Goal: Use online tool/utility: Utilize a website feature to perform a specific function

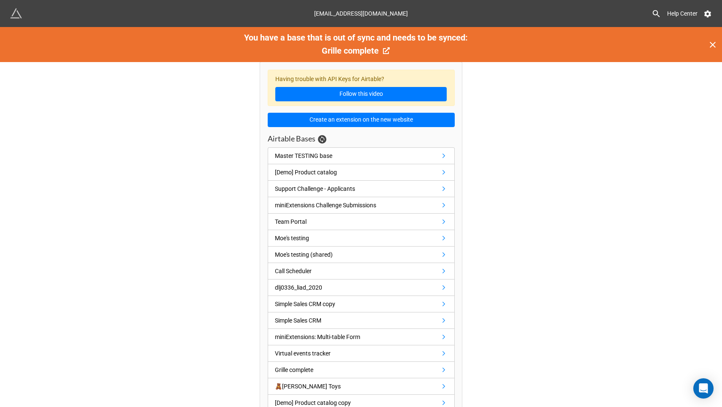
click at [712, 46] on icon at bounding box center [713, 45] width 6 height 6
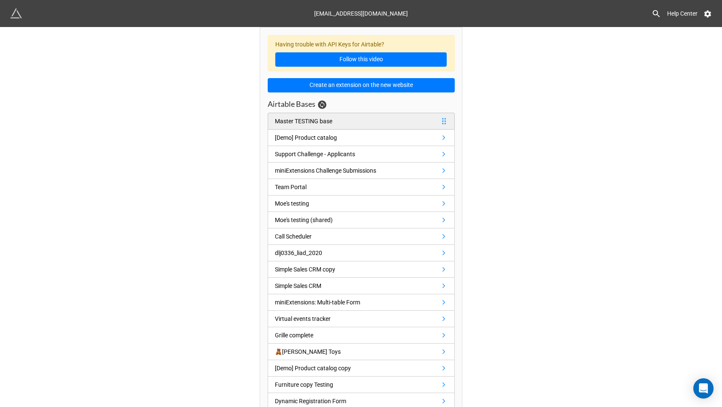
click at [324, 122] on div "Master TESTING base" at bounding box center [303, 121] width 57 height 9
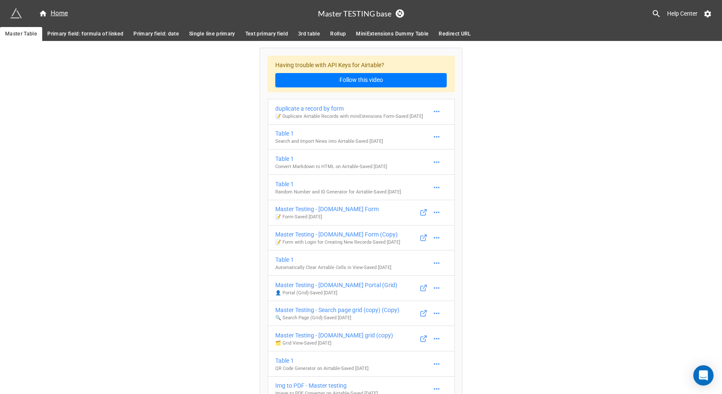
scroll to position [354, 0]
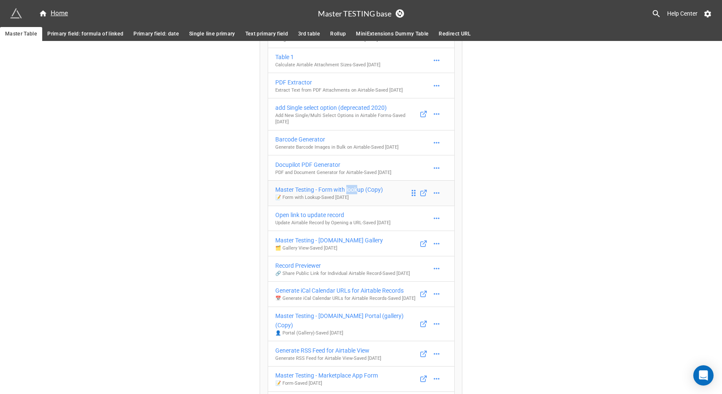
click at [329, 194] on div "Master Testing - Form with lookup (Copy)" at bounding box center [329, 189] width 108 height 9
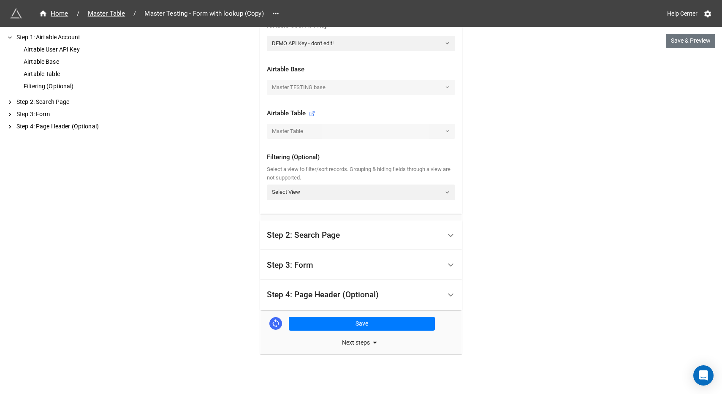
click at [379, 237] on div "Step 2: Search Page" at bounding box center [354, 236] width 174 height 20
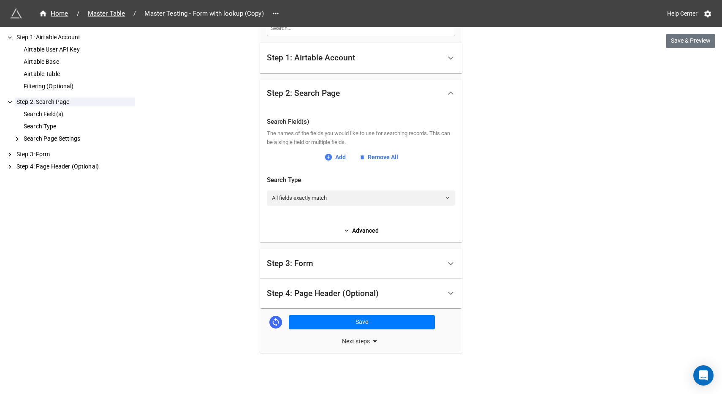
scroll to position [204, 0]
click at [359, 231] on link "Advanced" at bounding box center [361, 230] width 188 height 9
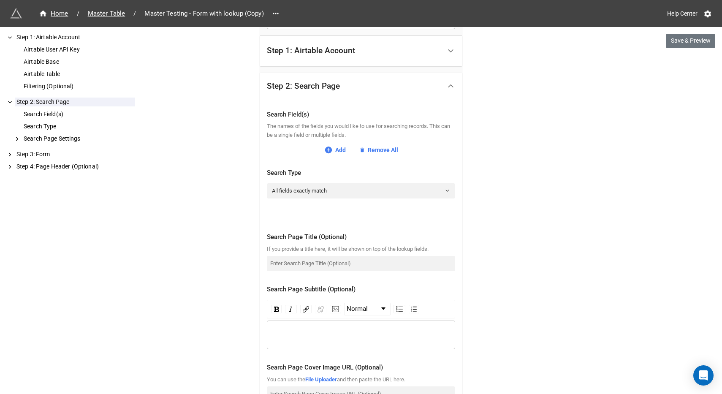
scroll to position [209, 0]
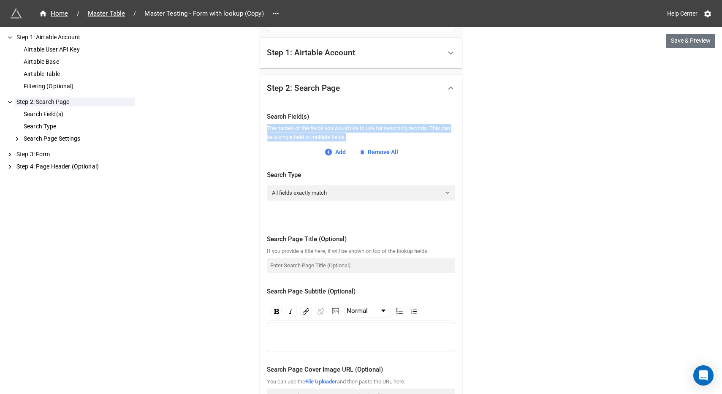
drag, startPoint x: 266, startPoint y: 127, endPoint x: 394, endPoint y: 134, distance: 128.1
click at [394, 134] on div "The names of the fields you would like to use for searching records. This can b…" at bounding box center [361, 132] width 188 height 17
click at [301, 191] on link "All fields exactly match" at bounding box center [361, 192] width 188 height 15
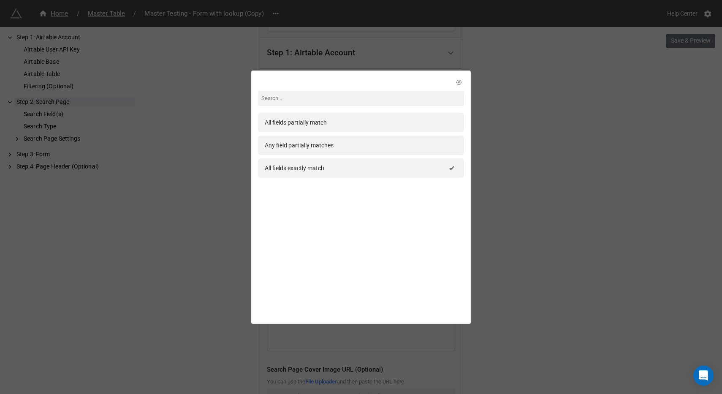
click at [523, 173] on div "All fields partially match Any field partially matches All fields exactly match" at bounding box center [361, 197] width 722 height 394
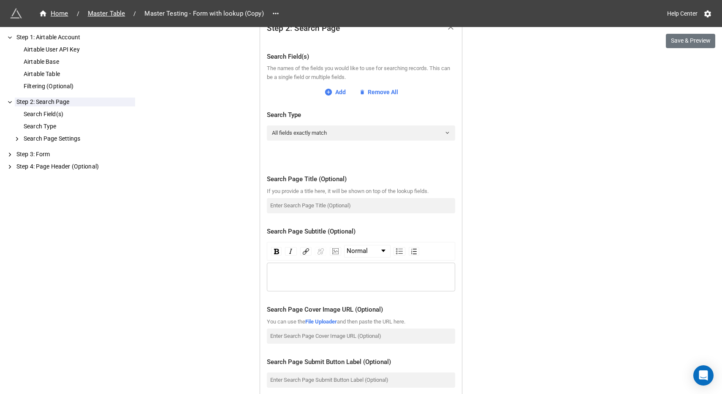
scroll to position [269, 0]
click at [121, 14] on span "Master Table" at bounding box center [107, 14] width 48 height 10
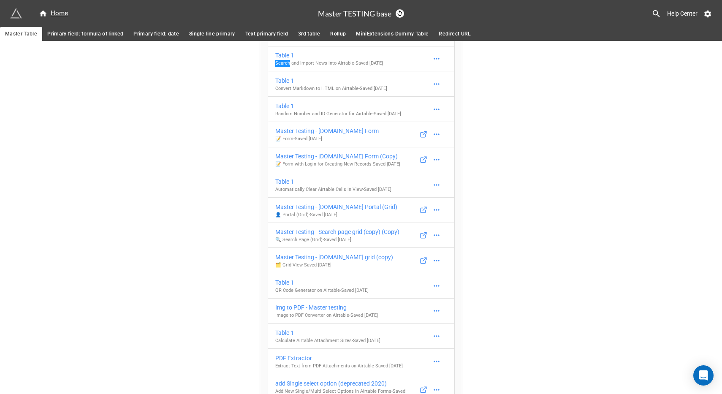
scroll to position [145, 0]
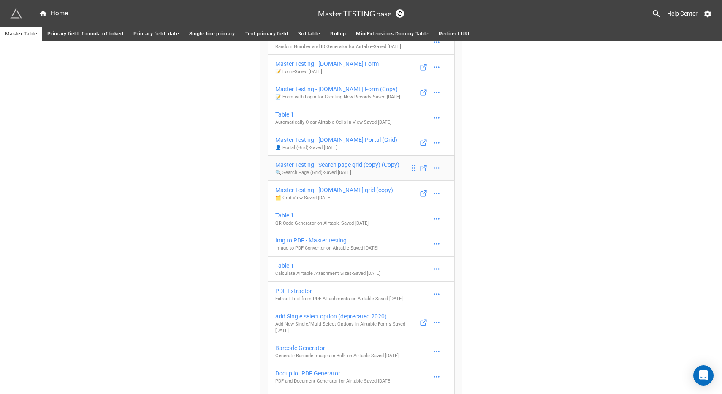
click at [337, 169] on div "Master Testing - Search page grid (copy) (Copy)" at bounding box center [337, 164] width 124 height 9
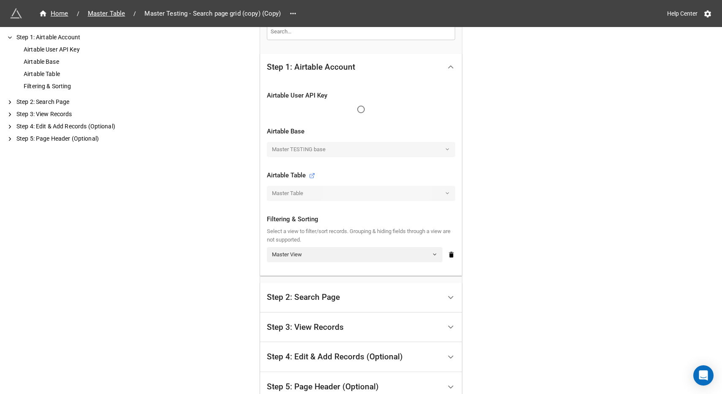
scroll to position [135, 0]
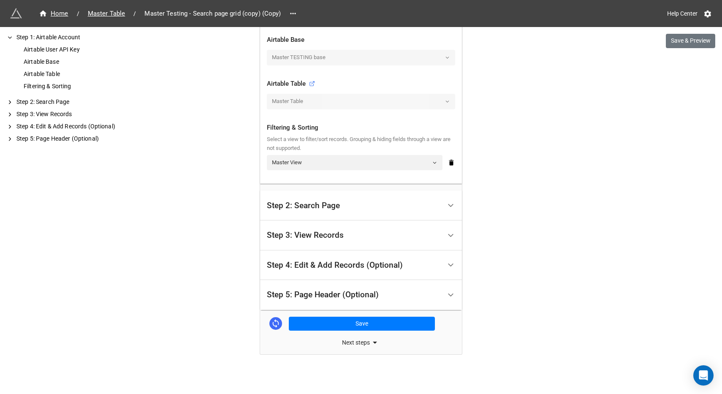
click at [345, 196] on div "Step 2: Search Page" at bounding box center [354, 206] width 174 height 20
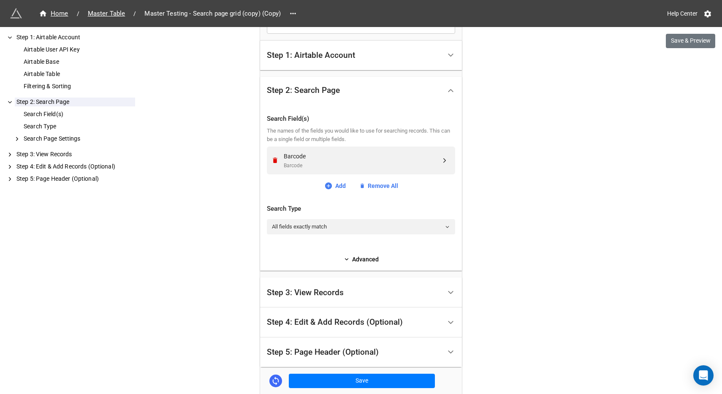
scroll to position [191, 0]
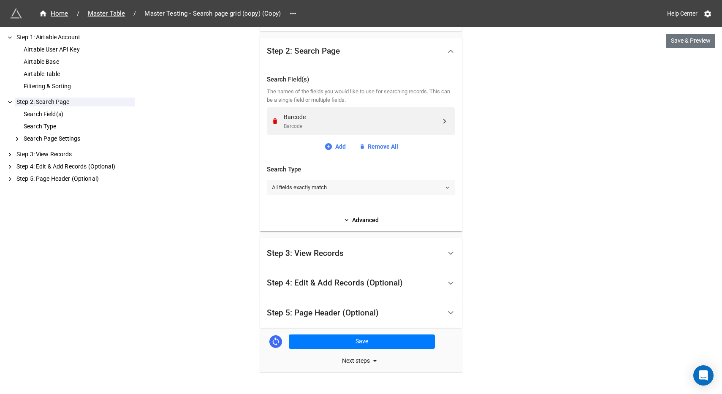
click at [324, 187] on link "All fields exactly match" at bounding box center [361, 187] width 188 height 15
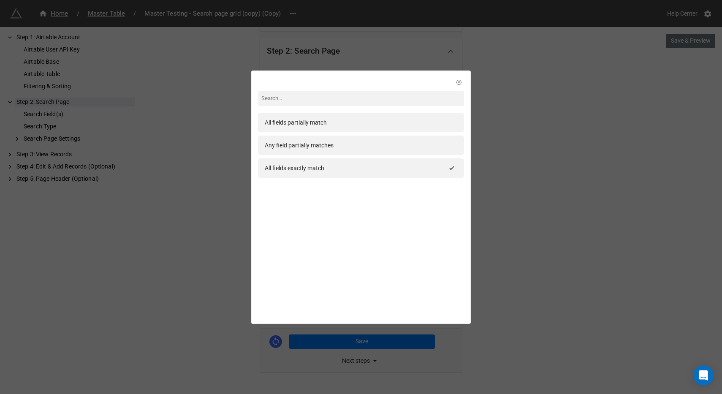
click at [501, 188] on div "All fields partially match Any field partially matches All fields exactly match" at bounding box center [361, 197] width 722 height 394
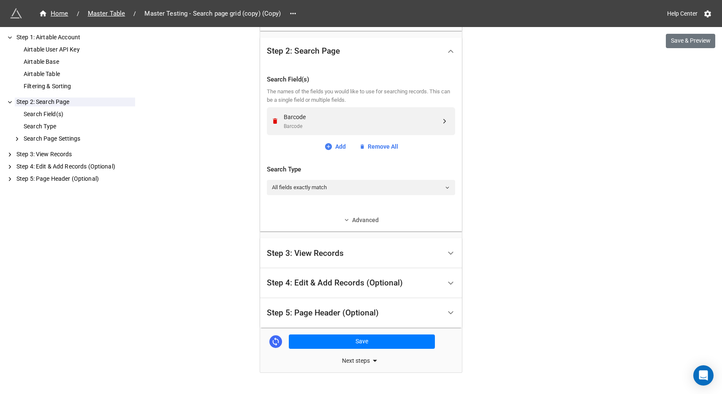
click at [363, 222] on link "Advanced" at bounding box center [361, 219] width 188 height 9
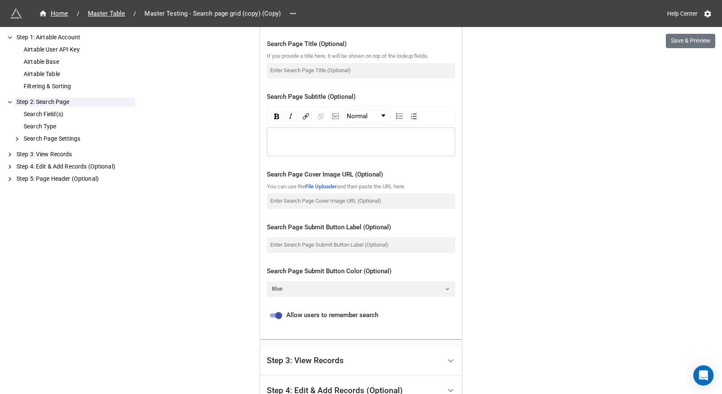
scroll to position [381, 0]
drag, startPoint x: 284, startPoint y: 312, endPoint x: 383, endPoint y: 311, distance: 98.4
click at [382, 311] on div "Allow users to remember search" at bounding box center [361, 315] width 188 height 10
click at [481, 297] on div "Home / Master Table / Master Testing - Search page grid (copy) (Copy) Help Cent…" at bounding box center [361, 70] width 722 height 902
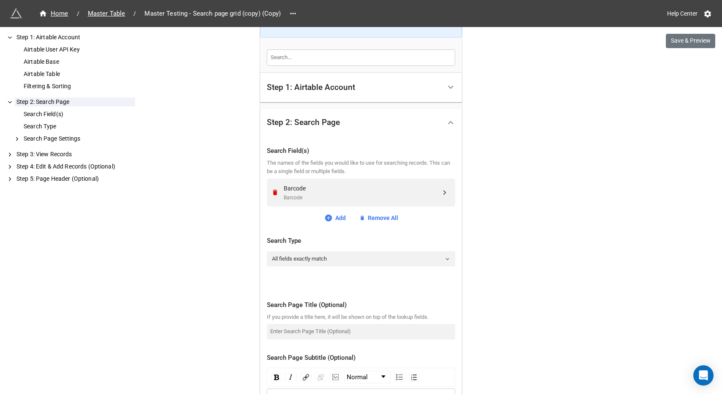
scroll to position [117, 0]
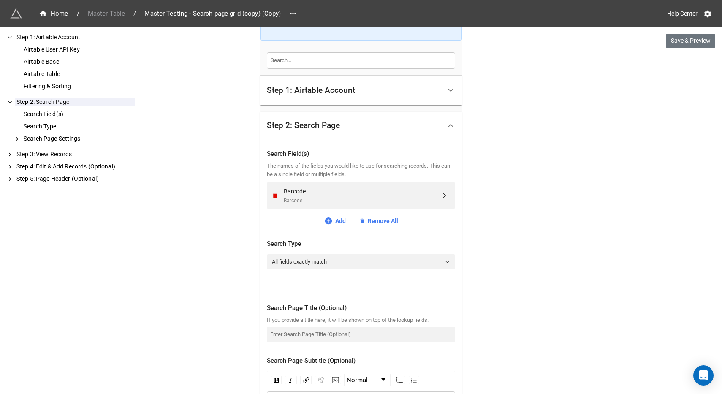
click at [102, 12] on span "Master Table" at bounding box center [107, 14] width 48 height 10
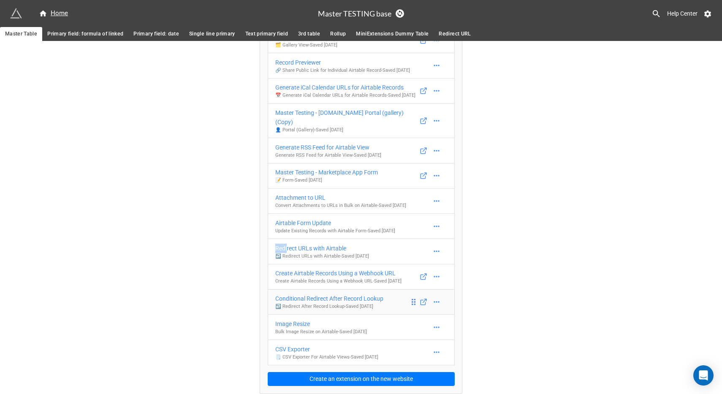
click at [325, 298] on div "Conditional Redirect After Record Lookup" at bounding box center [329, 298] width 108 height 9
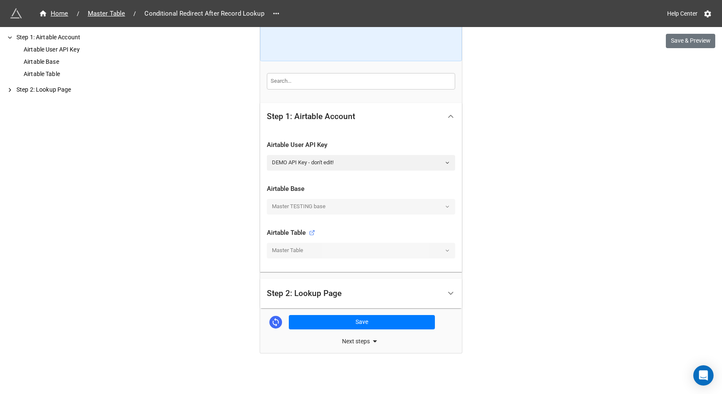
scroll to position [95, 0]
click at [364, 288] on div "Step 2: Lookup Page" at bounding box center [354, 294] width 174 height 20
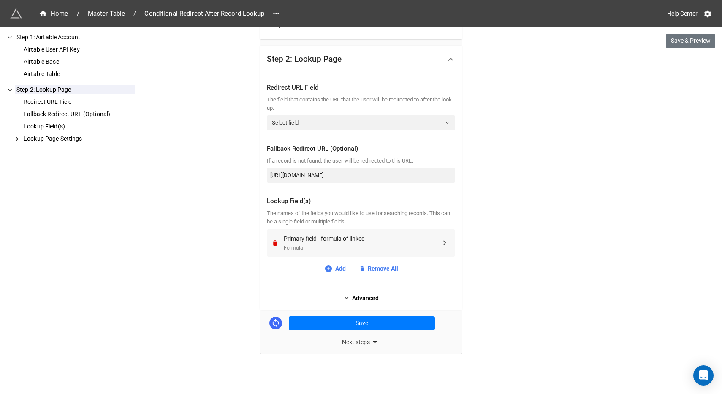
scroll to position [182, 0]
click at [362, 299] on link "Advanced" at bounding box center [361, 298] width 188 height 9
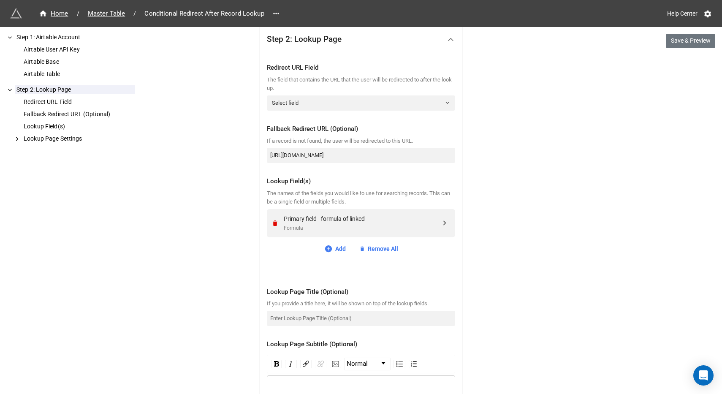
scroll to position [202, 0]
click at [100, 8] on div "Home / Master Table / Conditional Redirect After Record Lookup" at bounding box center [185, 13] width 351 height 15
click at [102, 11] on span "Master Table" at bounding box center [107, 14] width 48 height 10
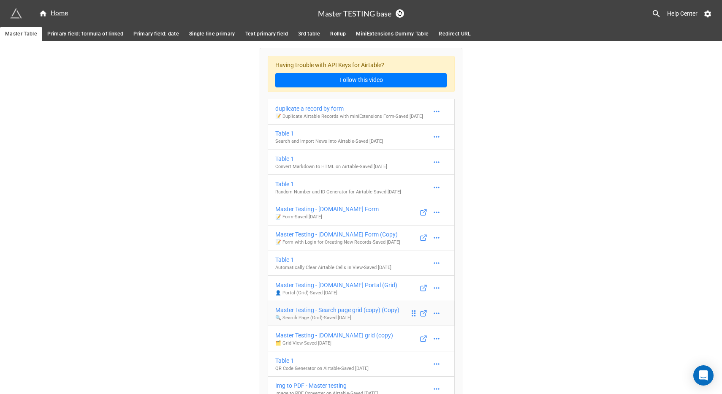
click at [314, 321] on p "🔍 Search Page (Grid) - Saved [DATE]" at bounding box center [337, 318] width 124 height 7
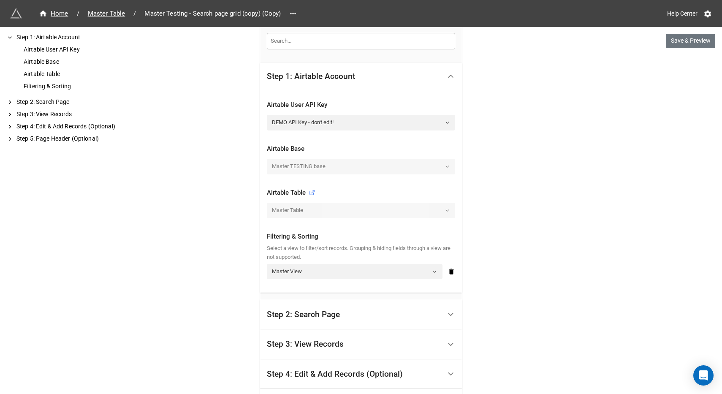
scroll to position [220, 0]
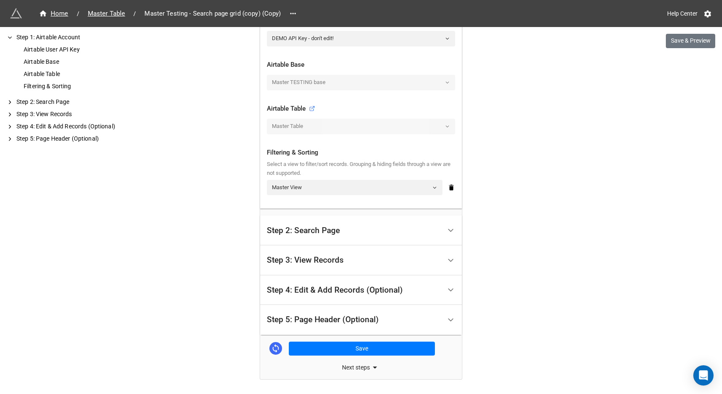
click at [368, 233] on div "Step 2: Search Page" at bounding box center [354, 230] width 174 height 20
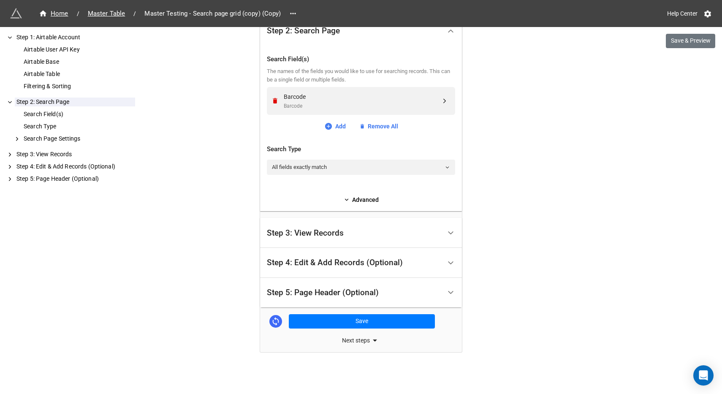
scroll to position [209, 0]
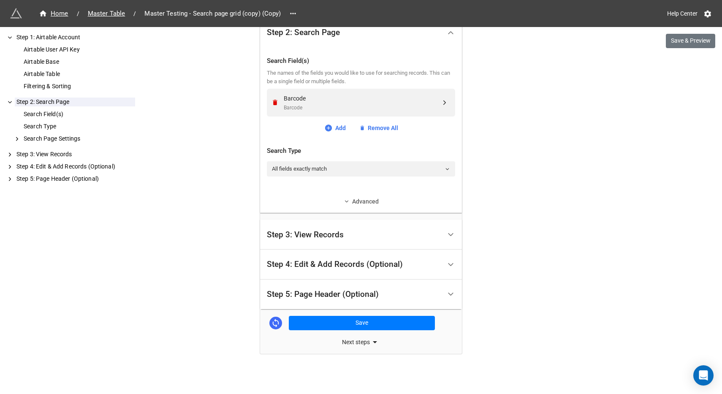
click at [364, 199] on link "Advanced" at bounding box center [361, 201] width 188 height 9
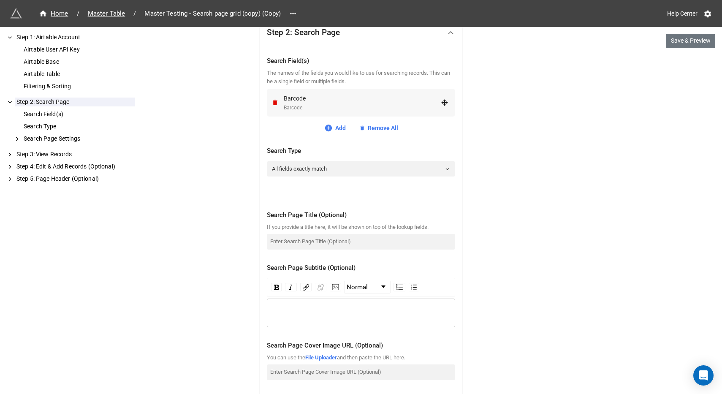
click at [314, 104] on div "Barcode" at bounding box center [362, 108] width 157 height 8
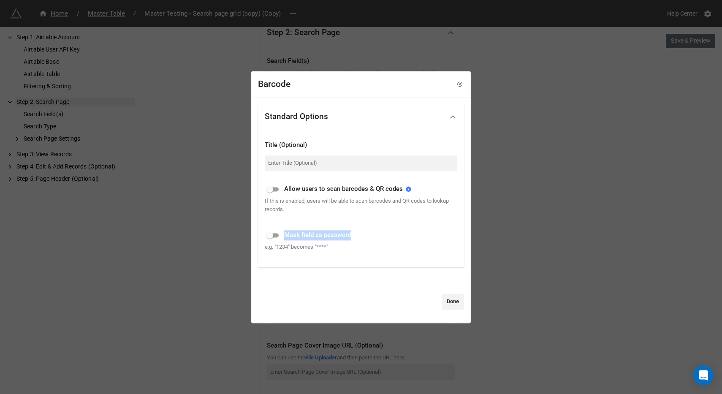
drag, startPoint x: 286, startPoint y: 235, endPoint x: 376, endPoint y: 247, distance: 90.4
click at [374, 243] on div "Mask field as password e.g. "1234" becomes "****"" at bounding box center [361, 241] width 193 height 37
click at [376, 247] on div "e.g. "1234" becomes "****"" at bounding box center [361, 247] width 193 height 8
click at [457, 87] on icon at bounding box center [460, 85] width 6 height 6
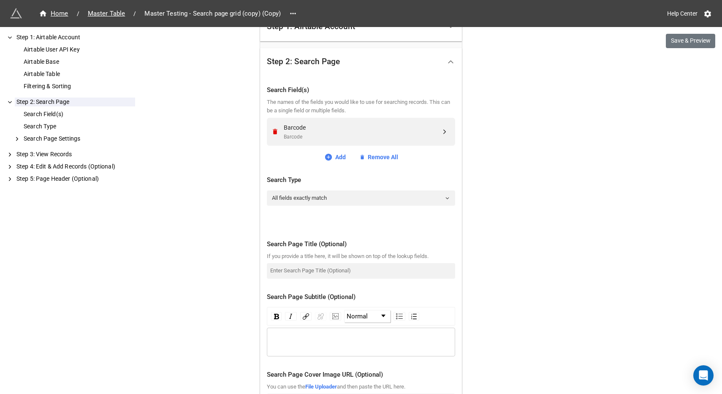
scroll to position [177, 0]
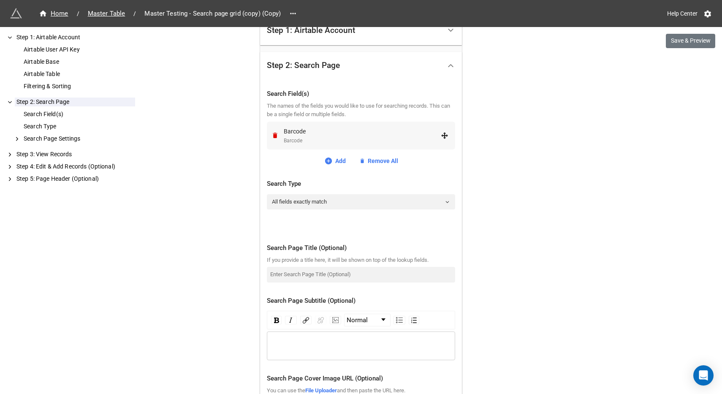
click at [332, 137] on div "Barcode" at bounding box center [362, 141] width 157 height 8
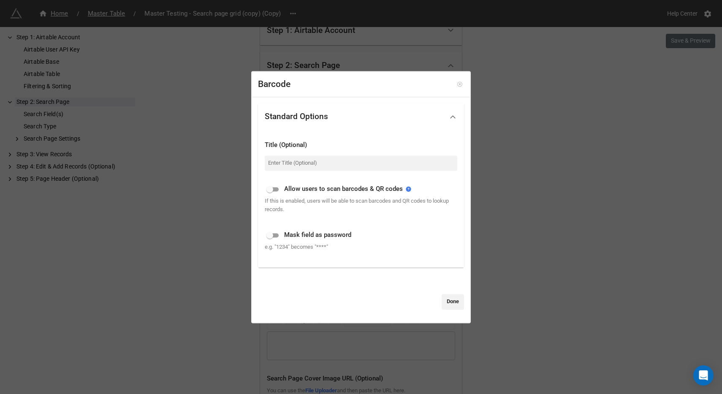
click at [457, 87] on icon at bounding box center [460, 85] width 6 height 6
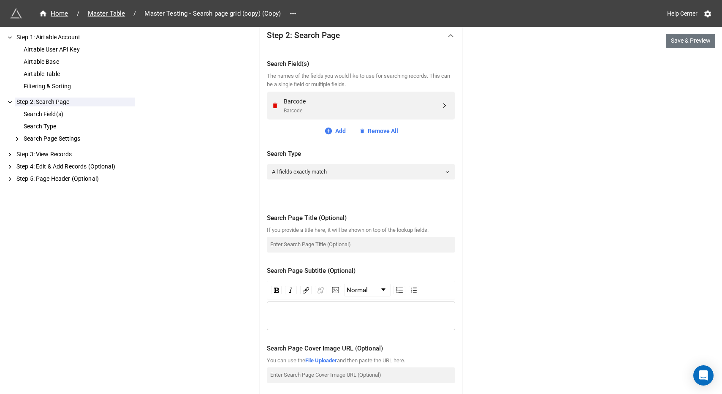
scroll to position [209, 0]
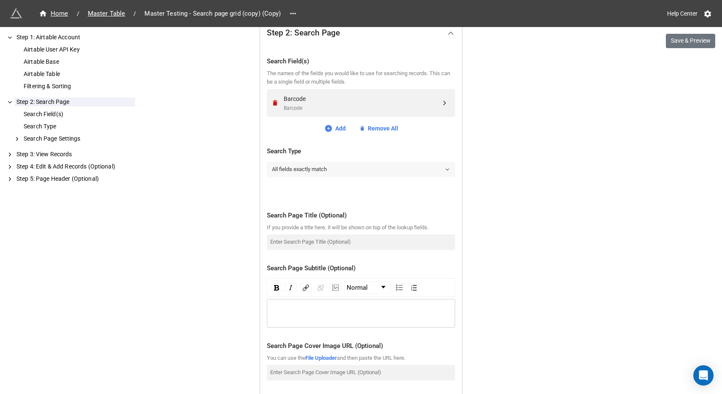
click at [338, 167] on link "All fields exactly match" at bounding box center [361, 169] width 188 height 15
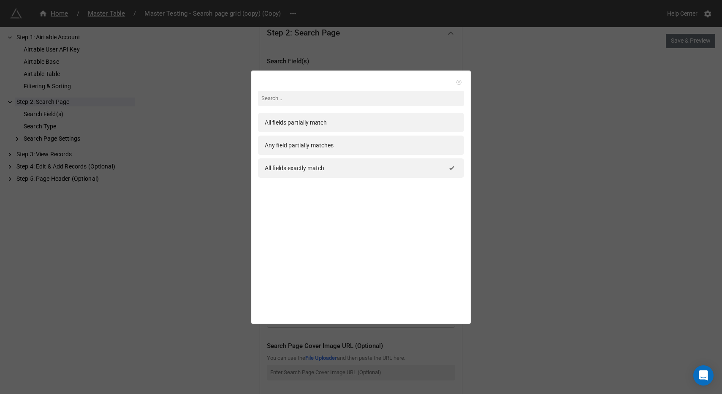
click at [456, 80] on icon at bounding box center [459, 82] width 6 height 6
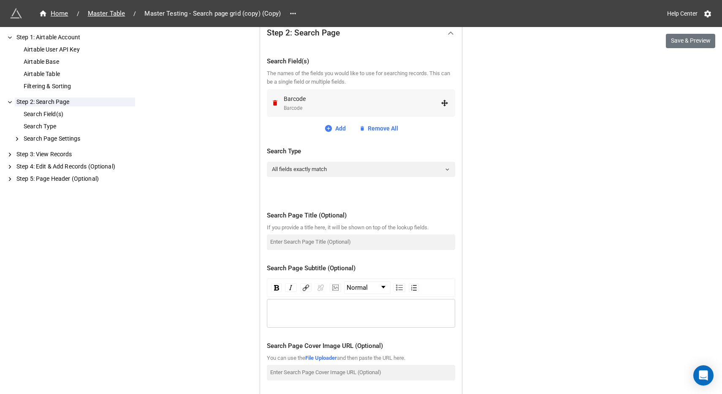
click at [331, 98] on div "Barcode" at bounding box center [362, 98] width 157 height 9
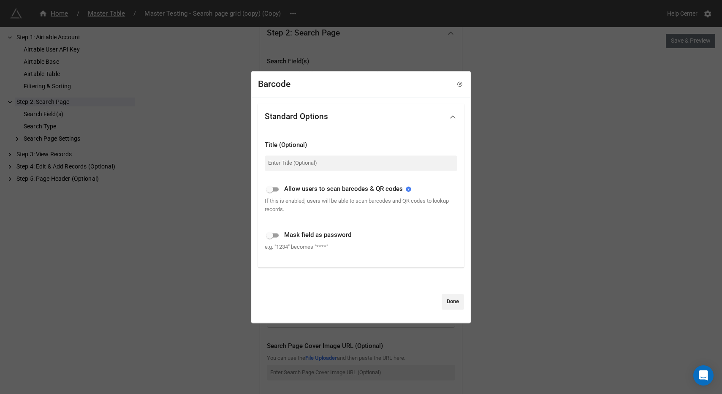
click at [451, 87] on div "Barcode" at bounding box center [361, 85] width 218 height 26
click at [457, 85] on icon at bounding box center [460, 85] width 6 height 6
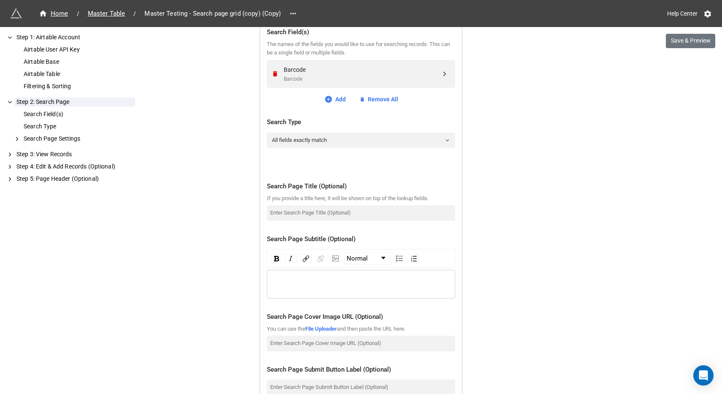
scroll to position [238, 0]
click at [71, 115] on div "Search Field(s)" at bounding box center [78, 114] width 113 height 9
click at [62, 99] on div "Step 2: Search Page" at bounding box center [75, 102] width 120 height 9
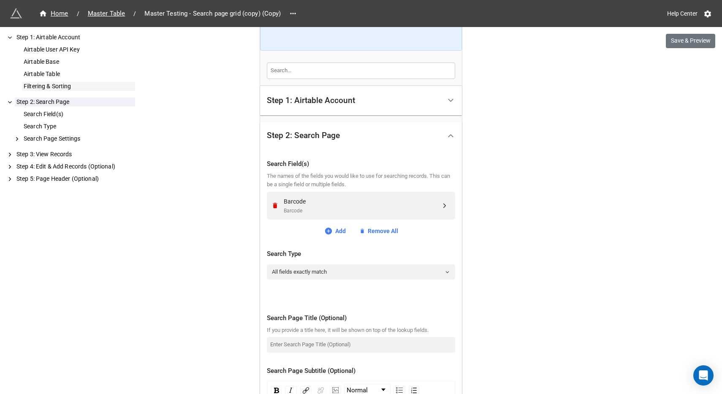
click at [63, 84] on div "Filtering & Sorting" at bounding box center [78, 86] width 113 height 9
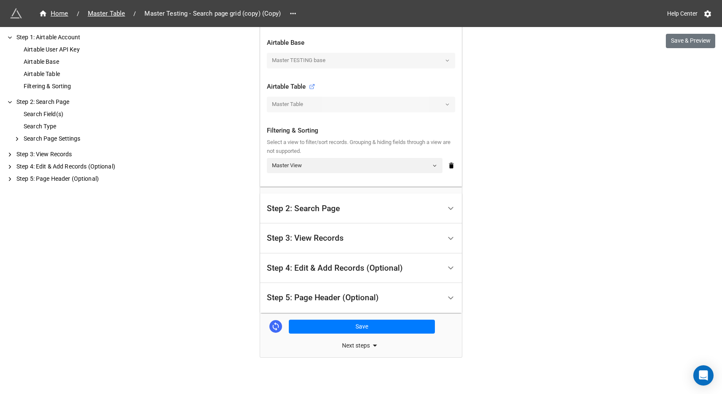
scroll to position [193, 0]
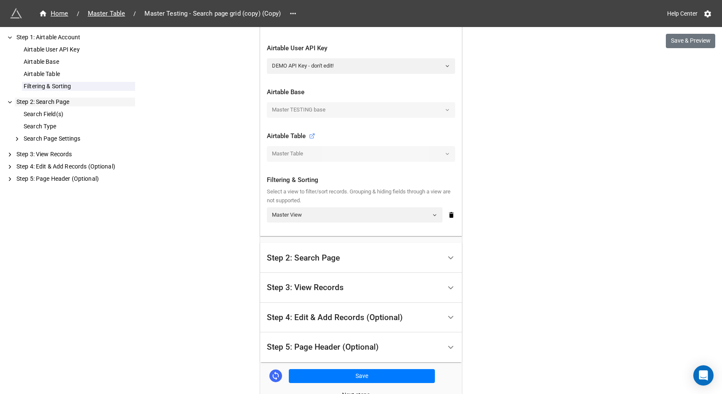
click at [60, 105] on div "Step 2: Search Page" at bounding box center [75, 102] width 120 height 9
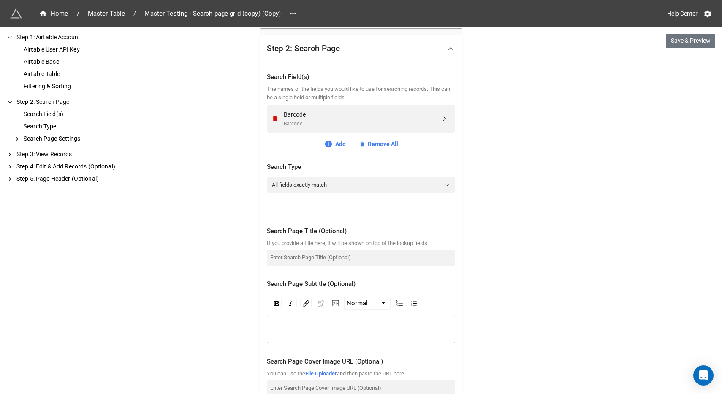
scroll to position [194, 0]
click at [334, 183] on link "All fields exactly match" at bounding box center [361, 184] width 188 height 15
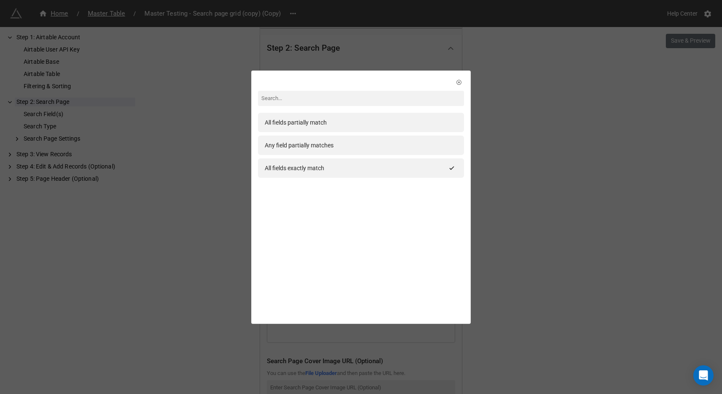
click at [504, 129] on div "All fields partially match Any field partially matches All fields exactly match" at bounding box center [361, 197] width 722 height 394
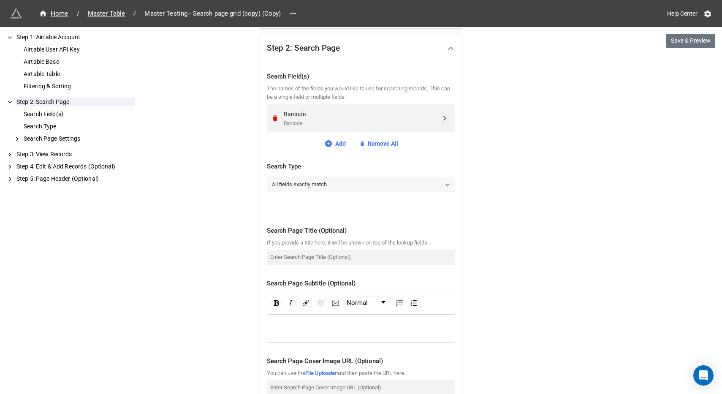
click at [307, 182] on link "All fields exactly match" at bounding box center [361, 184] width 188 height 15
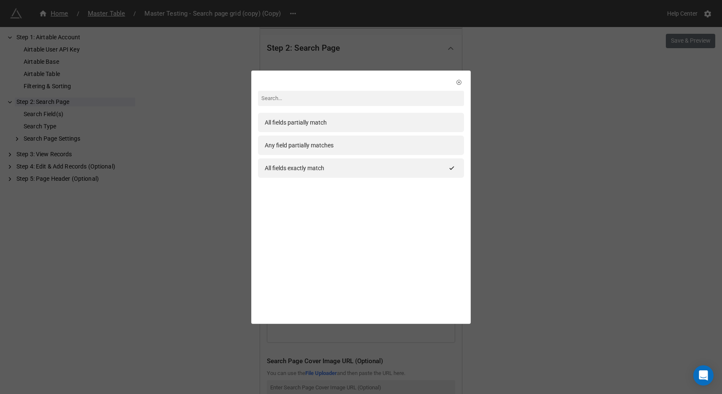
click at [496, 156] on div "All fields partially match Any field partially matches All fields exactly match" at bounding box center [361, 197] width 722 height 394
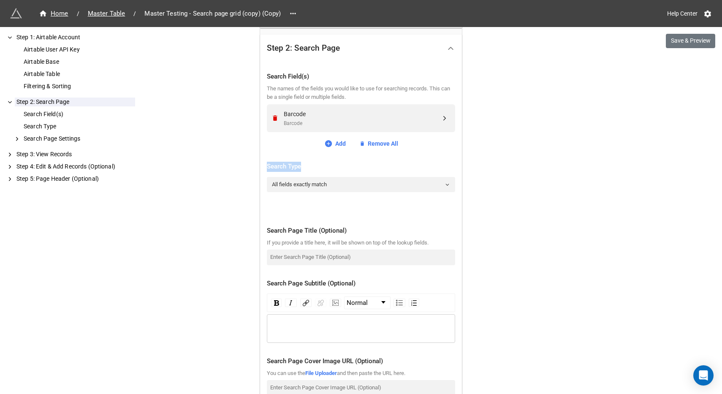
drag, startPoint x: 264, startPoint y: 164, endPoint x: 352, endPoint y: 166, distance: 88.7
click at [350, 165] on div "Search Field(s) The names of the fields you would like to use for searching rec…" at bounding box center [361, 294] width 202 height 464
click at [328, 184] on link "All fields exactly match" at bounding box center [361, 184] width 188 height 15
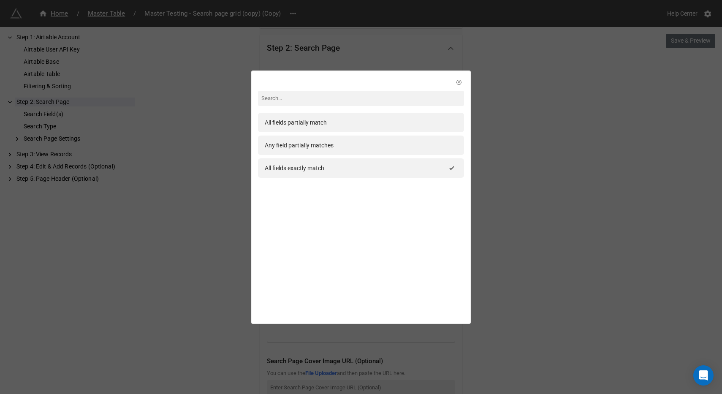
click at [515, 152] on div "All fields partially match Any field partially matches All fields exactly match" at bounding box center [361, 197] width 722 height 394
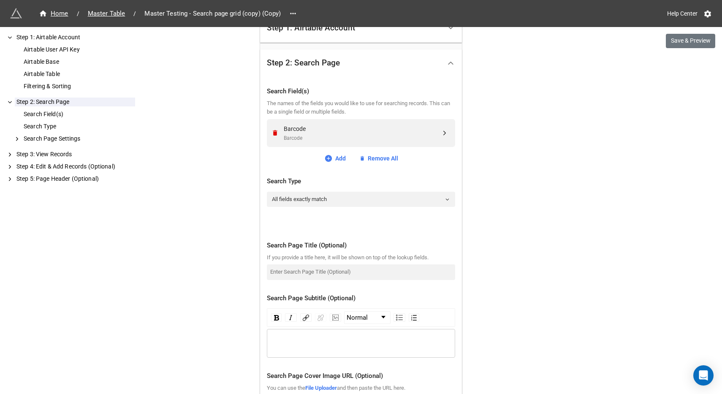
scroll to position [181, 0]
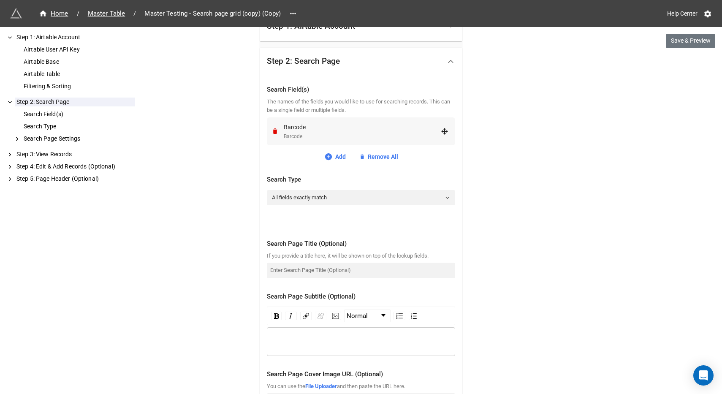
click at [385, 127] on div "Barcode" at bounding box center [362, 126] width 157 height 9
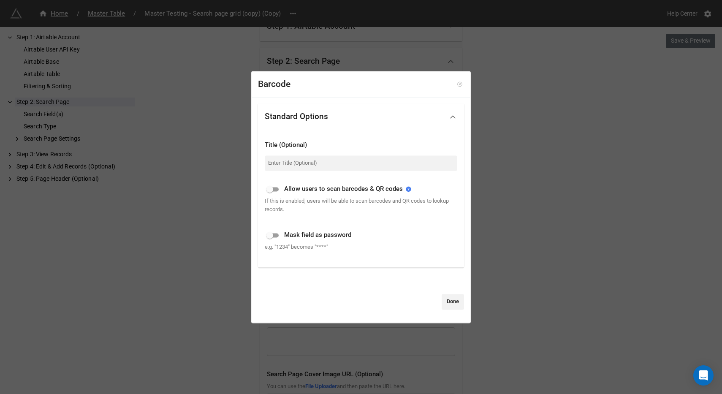
click at [457, 86] on icon at bounding box center [460, 85] width 6 height 6
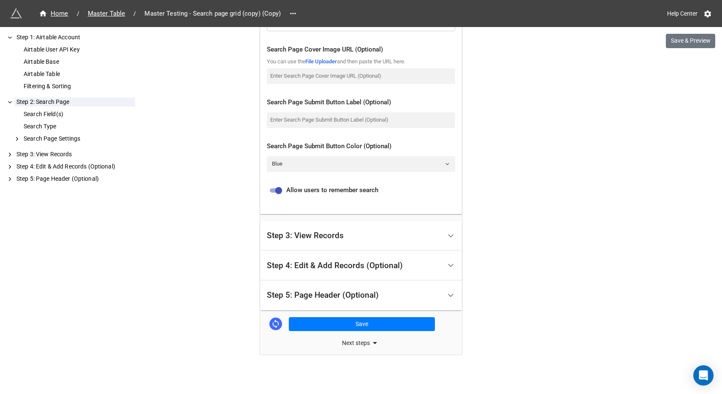
scroll to position [505, 0]
click at [694, 46] on button "Save & Preview" at bounding box center [690, 41] width 49 height 14
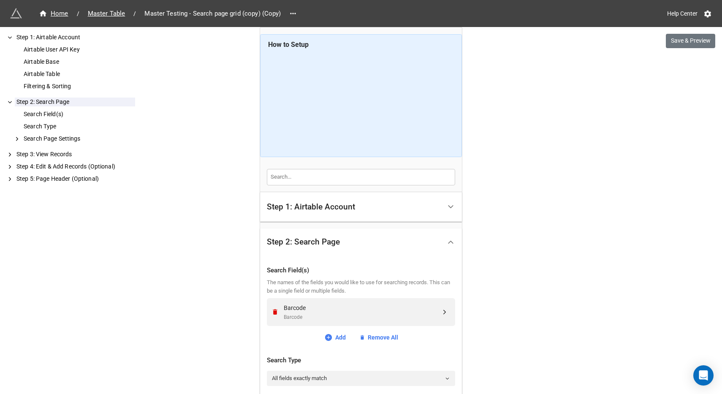
scroll to position [0, 0]
click at [372, 209] on div "Step 1: Airtable Account" at bounding box center [354, 207] width 174 height 20
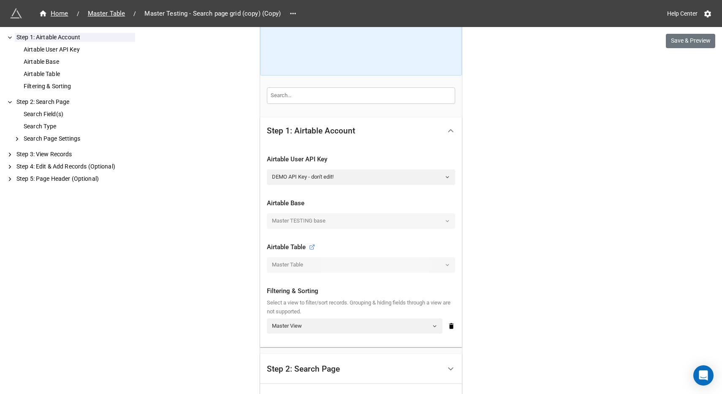
scroll to position [84, 0]
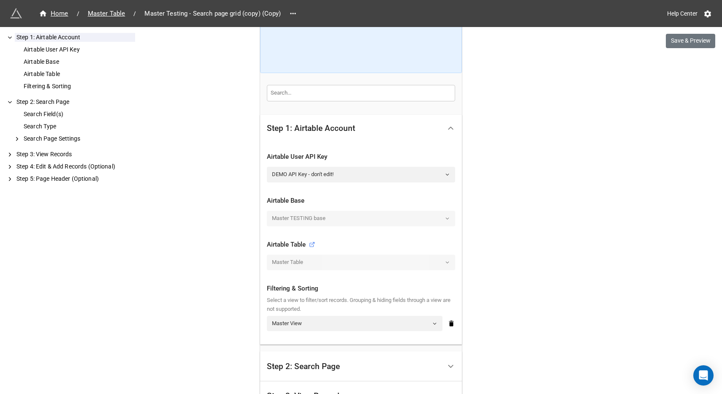
click at [596, 80] on div "Home / Master Table / Master Testing - Search page grid (copy) (Copy) Help Cent…" at bounding box center [361, 323] width 722 height 815
click at [122, 11] on span "Master Table" at bounding box center [107, 14] width 48 height 10
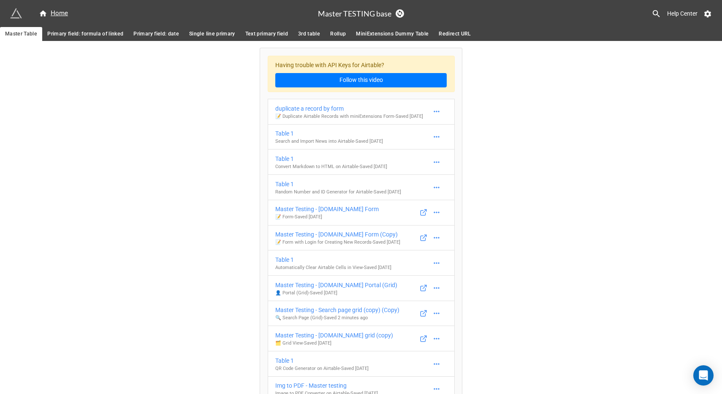
click at [105, 32] on span "Primary field: formula of linked" at bounding box center [85, 34] width 76 height 9
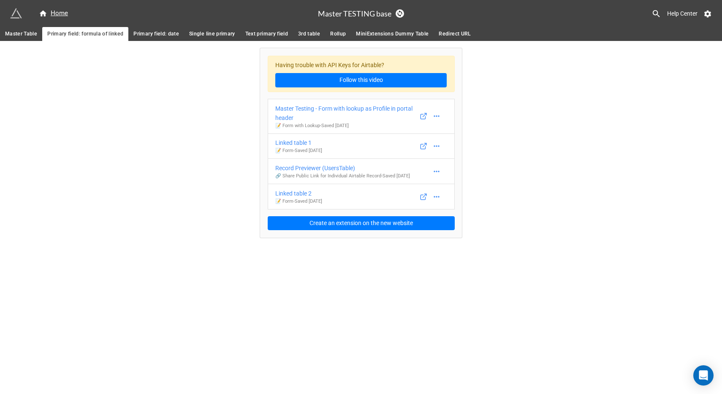
click at [158, 37] on span "Primary field: date" at bounding box center [156, 34] width 46 height 9
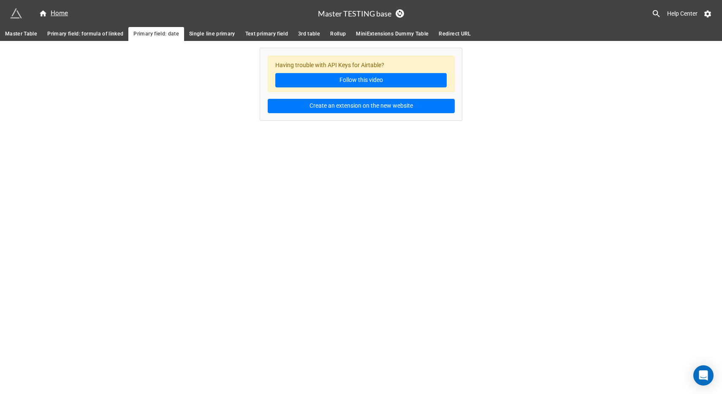
click at [199, 36] on span "Single line primary" at bounding box center [212, 34] width 46 height 9
click at [281, 30] on span "Text primary field" at bounding box center [266, 34] width 43 height 9
click at [315, 33] on span "3rd table" at bounding box center [309, 34] width 22 height 9
click at [51, 33] on span "Primary field: formula of linked" at bounding box center [85, 34] width 76 height 9
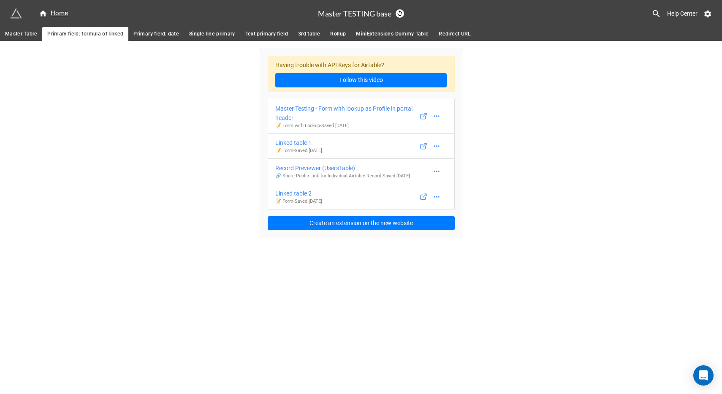
click at [27, 34] on span "Master Table" at bounding box center [21, 34] width 32 height 9
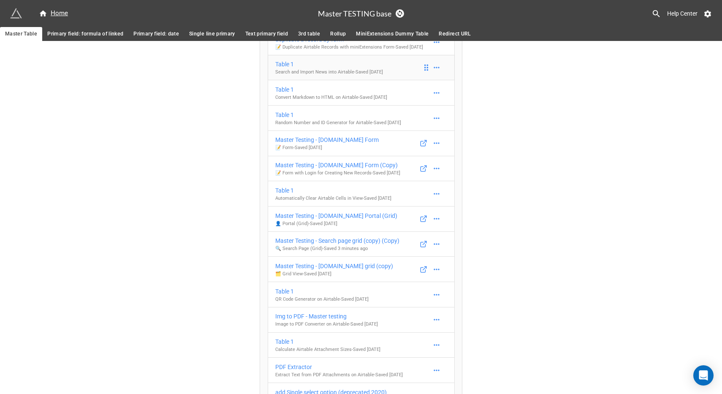
scroll to position [103, 0]
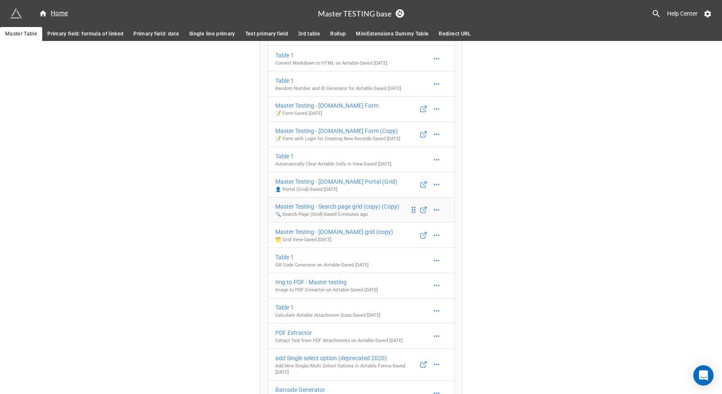
click at [341, 211] on div "Master Testing - Search page grid (copy) (Copy)" at bounding box center [337, 206] width 124 height 9
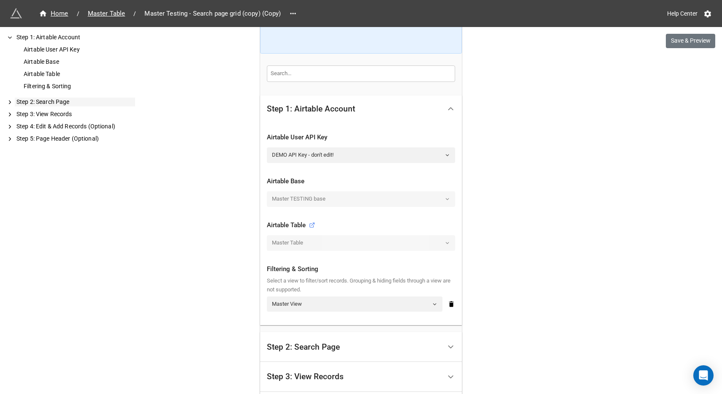
click at [61, 102] on div "Step 2: Search Page" at bounding box center [75, 102] width 120 height 9
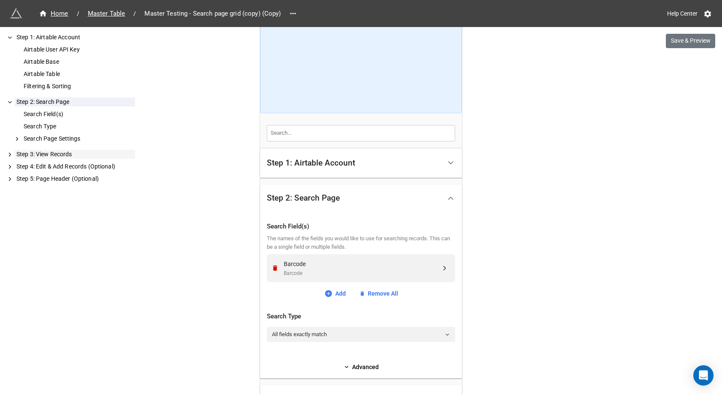
click at [62, 155] on div "Step 3: View Records" at bounding box center [75, 154] width 120 height 9
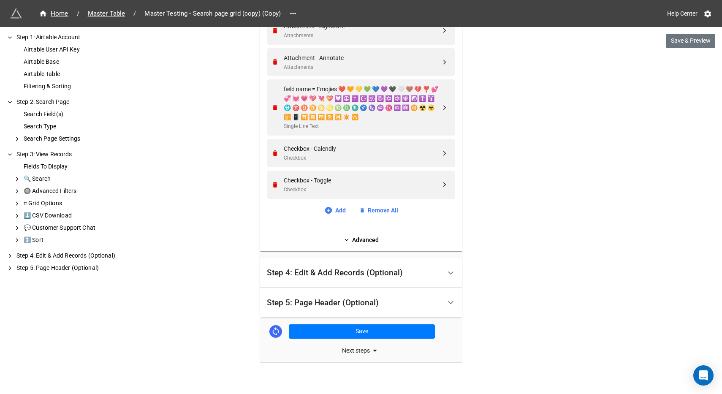
scroll to position [1843, 0]
click at [362, 236] on link "Advanced" at bounding box center [361, 240] width 188 height 9
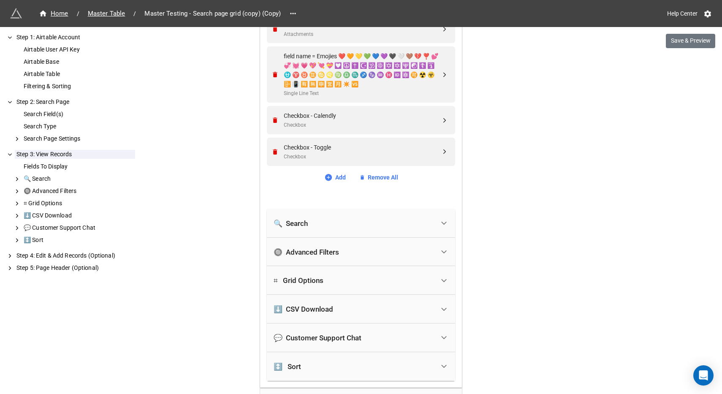
scroll to position [1883, 0]
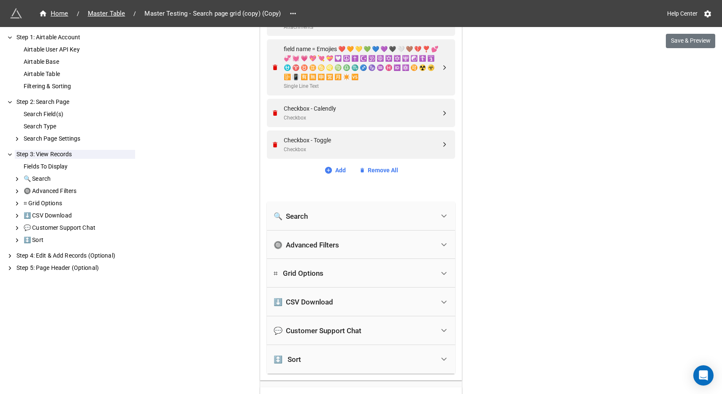
click at [419, 212] on div "🔍 Search" at bounding box center [354, 216] width 161 height 19
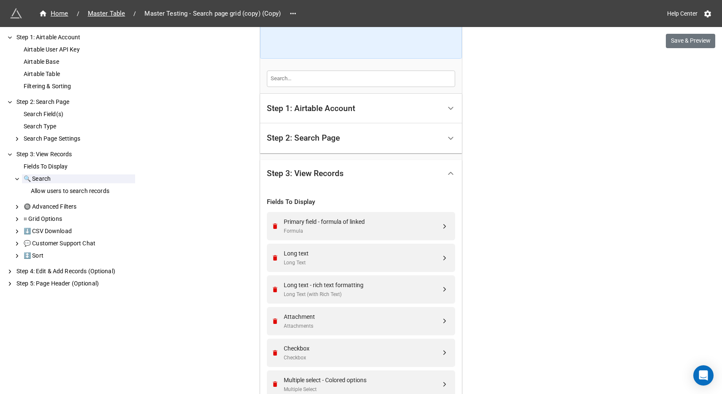
scroll to position [177, 0]
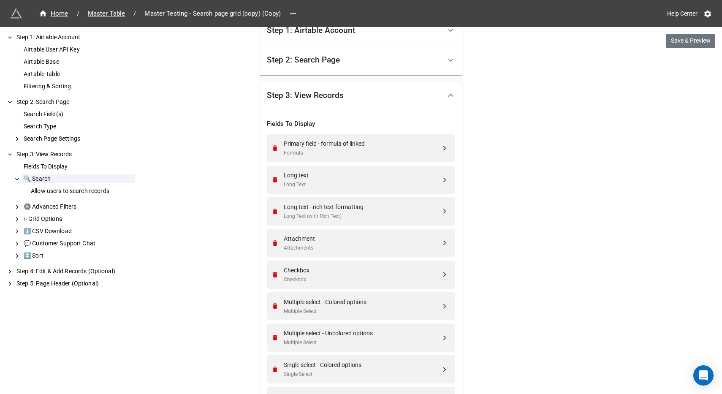
click at [400, 65] on div "Step 2: Search Page" at bounding box center [354, 60] width 174 height 20
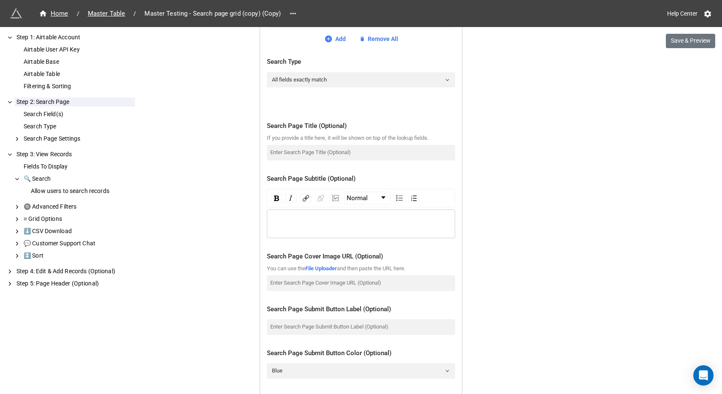
scroll to position [310, 0]
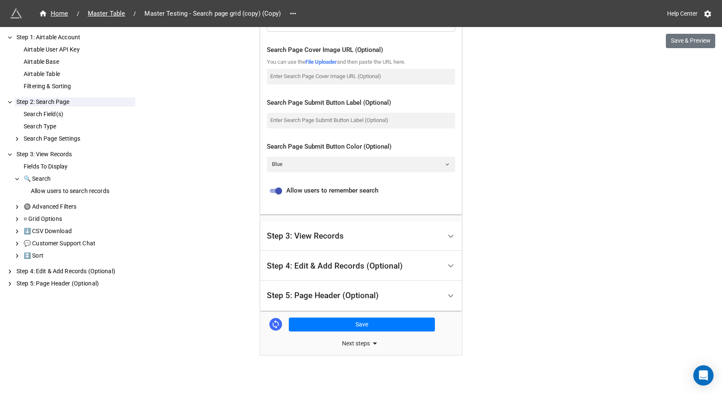
click at [390, 231] on div "Step 3: View Records" at bounding box center [354, 236] width 174 height 20
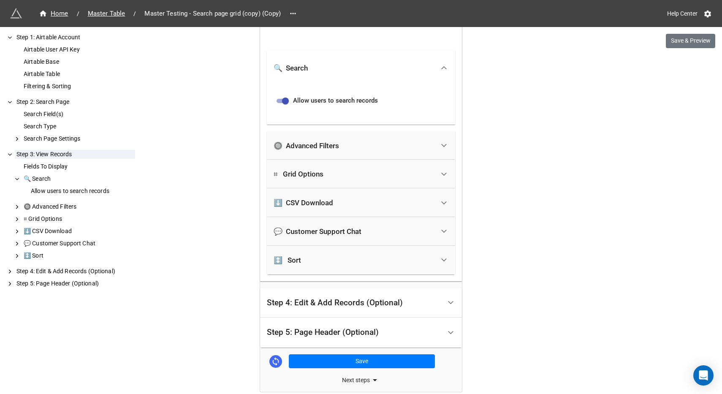
click at [351, 139] on div "🔘 Advanced Filters" at bounding box center [354, 145] width 161 height 19
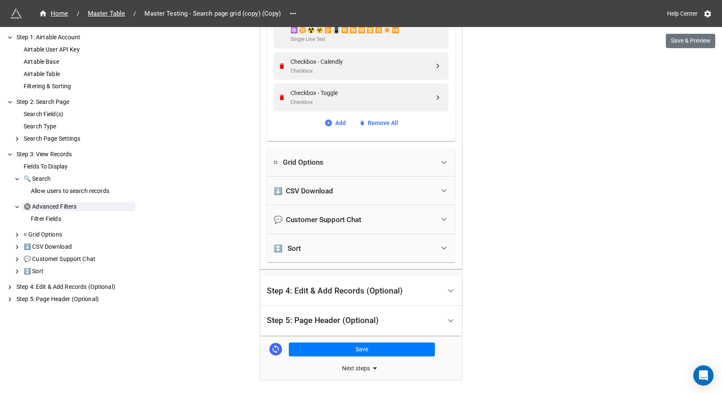
click at [366, 153] on div "⌗ Grid Options" at bounding box center [354, 162] width 161 height 19
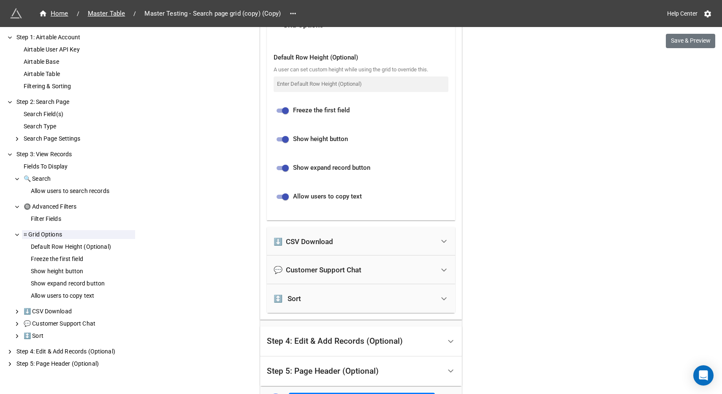
click at [402, 233] on div "⬇️ CSV Download" at bounding box center [354, 241] width 161 height 19
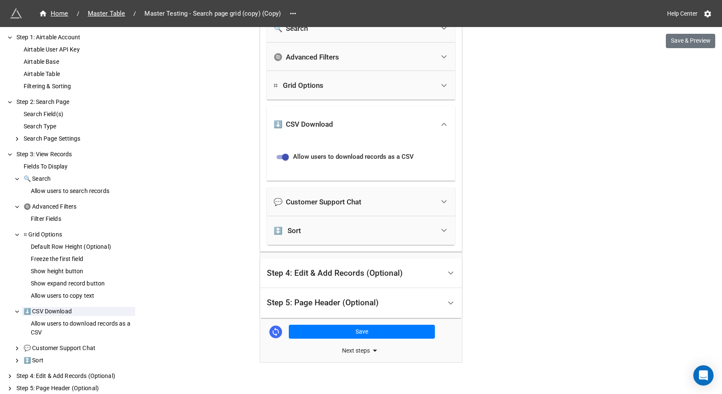
click at [379, 193] on div "💬 Customer Support Chat" at bounding box center [354, 202] width 161 height 19
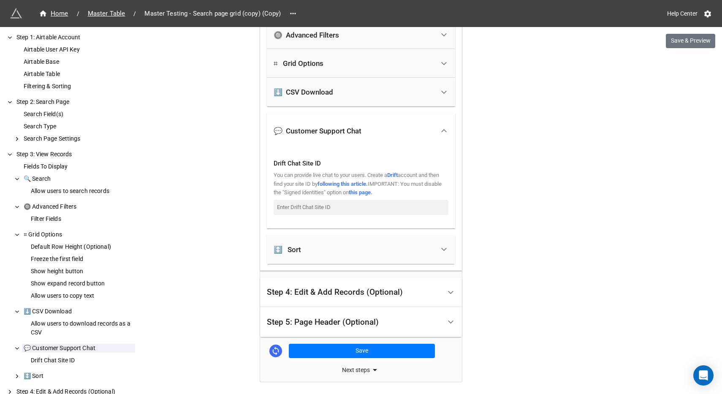
click at [362, 240] on div "↕️ Sort" at bounding box center [354, 249] width 161 height 19
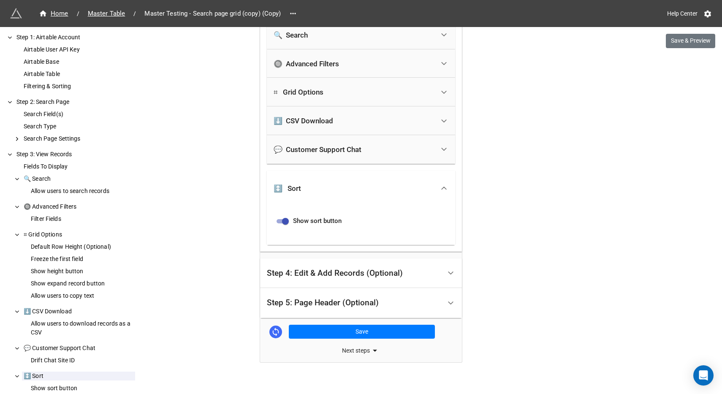
scroll to position [0, 0]
click at [400, 293] on div "Step 5: Page Header (Optional)" at bounding box center [354, 303] width 174 height 20
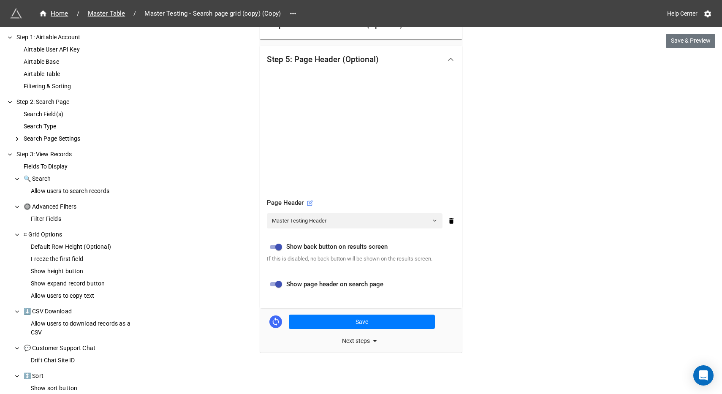
scroll to position [272, 0]
click at [376, 219] on link "Master Testing Header" at bounding box center [355, 221] width 176 height 15
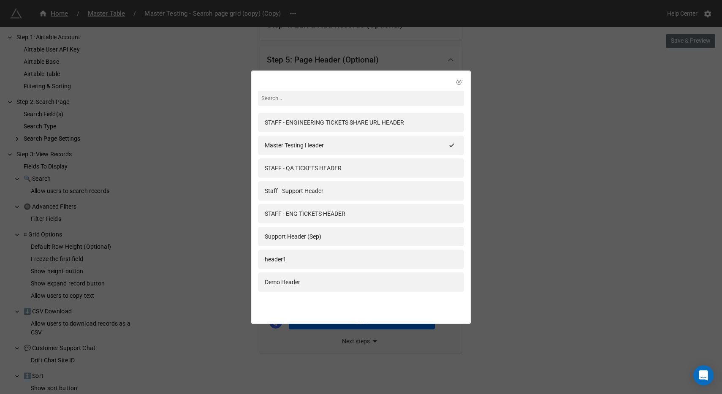
click at [519, 178] on div "STAFF - ENGINEERING TICKETS SHARE URL HEADER Master Testing Header STAFF - QA T…" at bounding box center [361, 197] width 722 height 394
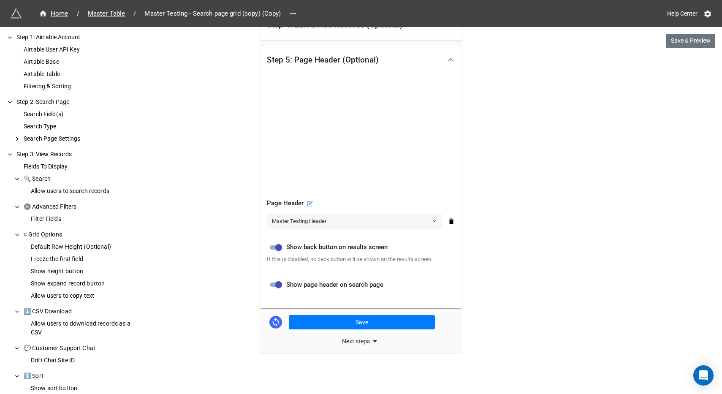
click at [407, 216] on link "Master Testing Header" at bounding box center [355, 221] width 176 height 15
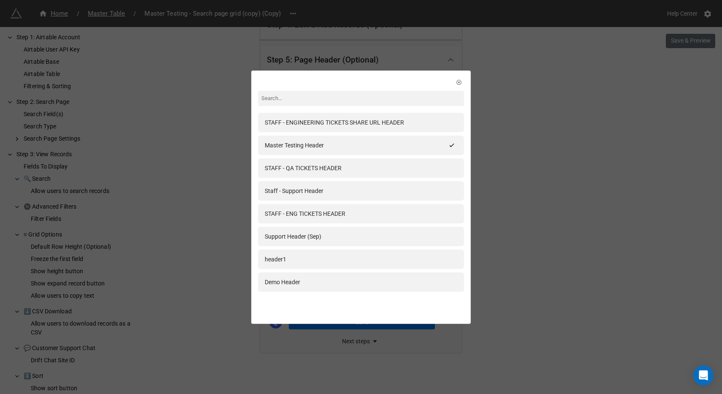
click at [513, 143] on div "STAFF - ENGINEERING TICKETS SHARE URL HEADER Master Testing Header STAFF - QA T…" at bounding box center [361, 197] width 722 height 394
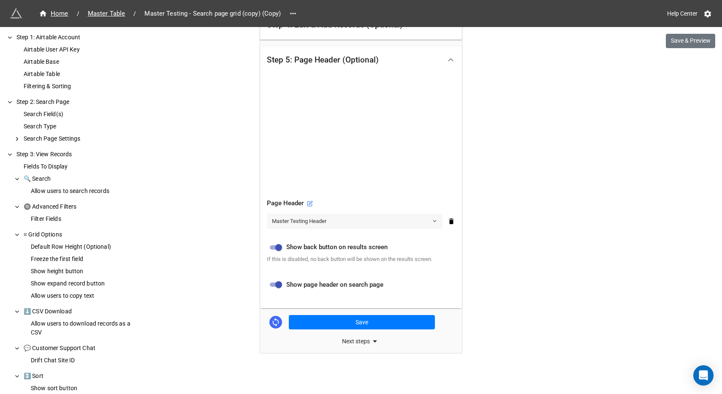
click at [320, 220] on link "Master Testing Header" at bounding box center [355, 221] width 176 height 15
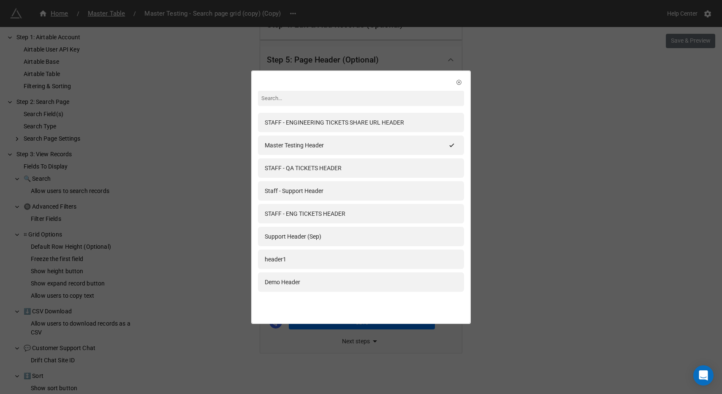
click at [500, 172] on div "STAFF - ENGINEERING TICKETS SHARE URL HEADER Master Testing Header STAFF - QA T…" at bounding box center [361, 197] width 722 height 394
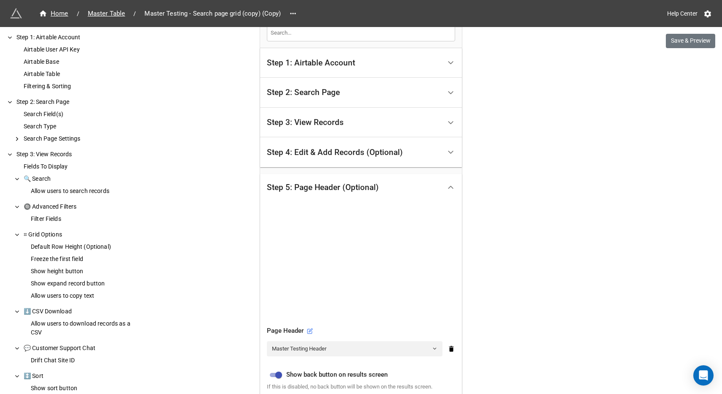
scroll to position [159, 0]
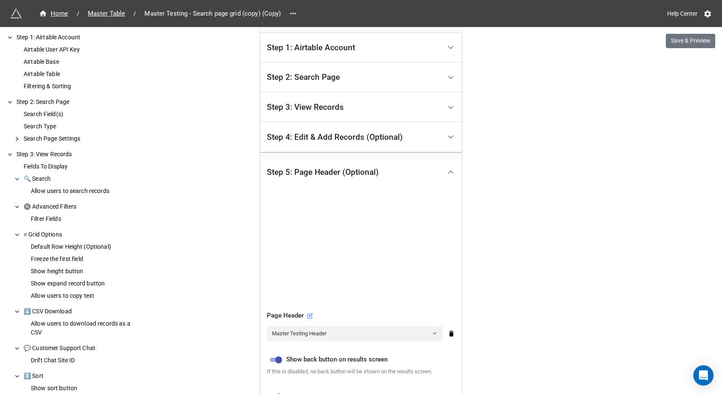
click at [421, 134] on div "Step 4: Edit & Add Records (Optional)" at bounding box center [354, 137] width 174 height 20
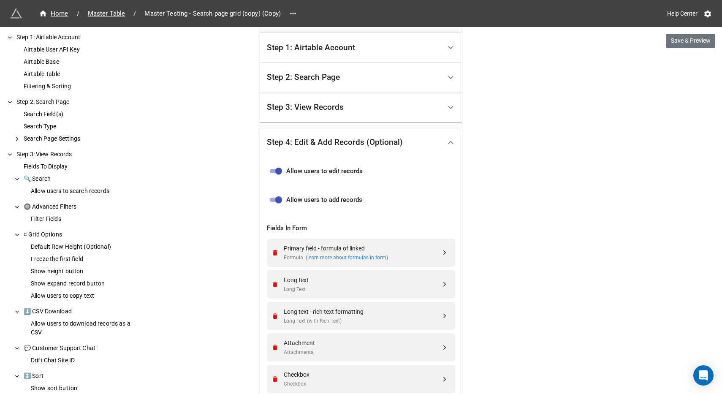
click at [419, 133] on div "Step 4: Edit & Add Records (Optional)" at bounding box center [354, 143] width 174 height 20
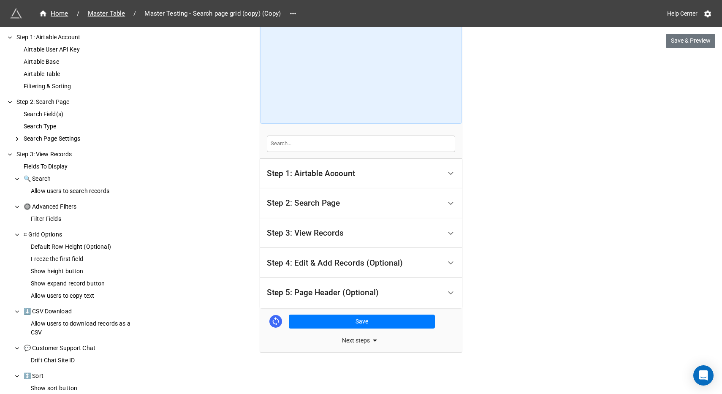
scroll to position [33, 0]
click at [424, 234] on div "Step 3: View Records" at bounding box center [354, 233] width 174 height 20
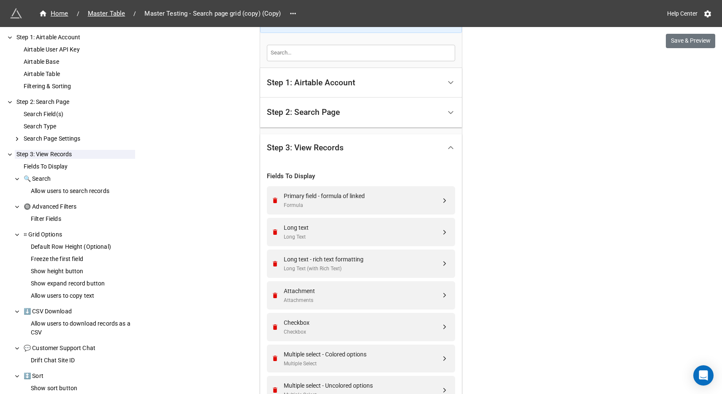
scroll to position [134, 0]
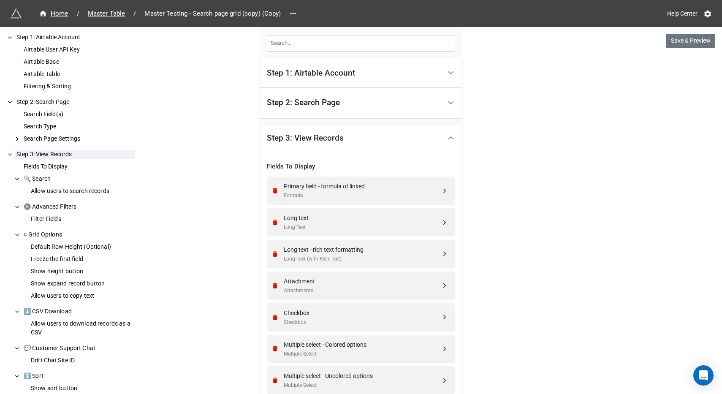
click at [425, 106] on div "Step 2: Search Page" at bounding box center [354, 103] width 174 height 20
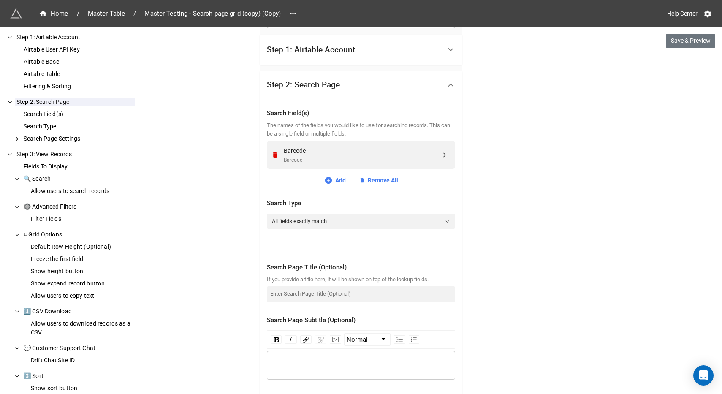
scroll to position [120, 0]
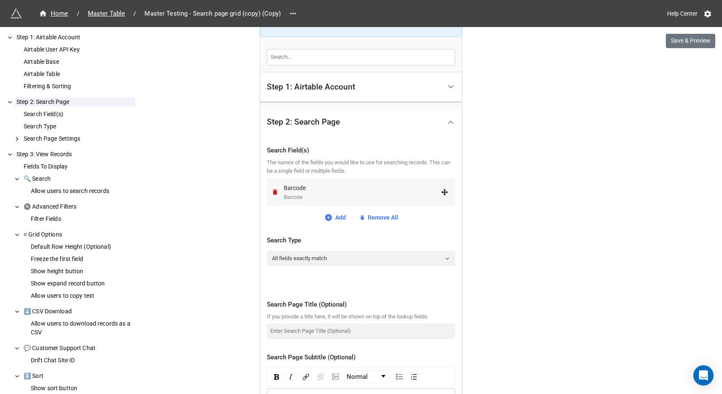
click at [375, 184] on div "Barcode" at bounding box center [362, 187] width 157 height 9
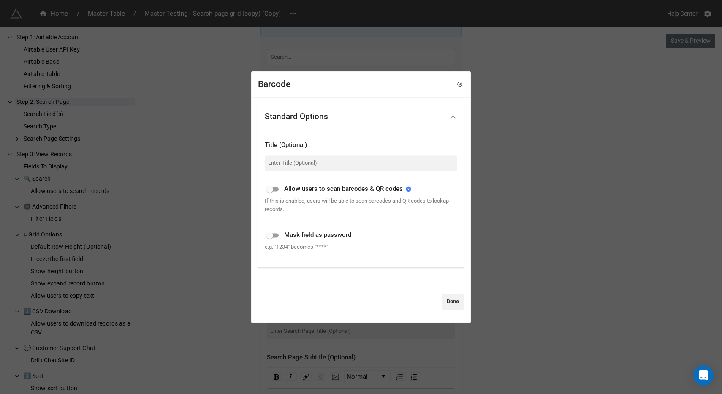
click at [480, 158] on div "Barcode Standard Options Title (Optional) Allow users to scan barcodes & QR cod…" at bounding box center [361, 197] width 722 height 394
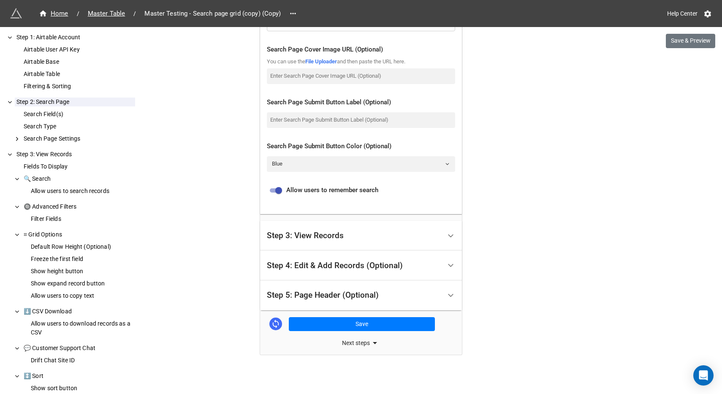
scroll to position [505, 0]
click at [370, 342] on icon at bounding box center [375, 343] width 10 height 10
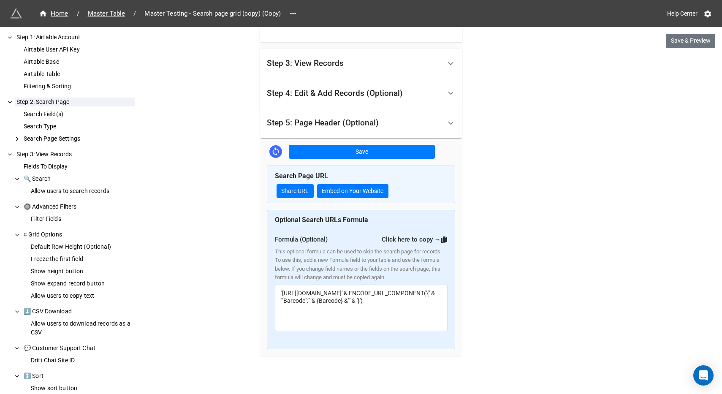
scroll to position [677, 0]
drag, startPoint x: 271, startPoint y: 217, endPoint x: 373, endPoint y: 238, distance: 103.8
click at [373, 238] on div "Optional Search URLs Formula Formula (Optional) Click here to copy → This optio…" at bounding box center [361, 279] width 188 height 139
click at [351, 250] on div "This optional formula can be used to skip the search page for records. To use t…" at bounding box center [361, 265] width 173 height 35
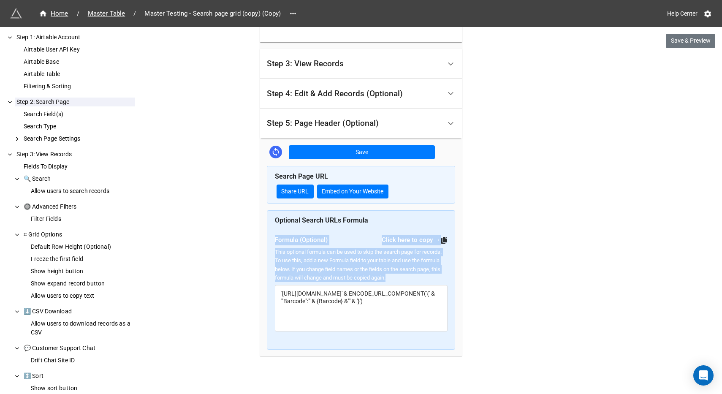
drag, startPoint x: 274, startPoint y: 237, endPoint x: 332, endPoint y: 287, distance: 76.9
click at [332, 287] on div "Formula (Optional) Click here to copy → This optional formula can be used to sk…" at bounding box center [361, 282] width 173 height 109
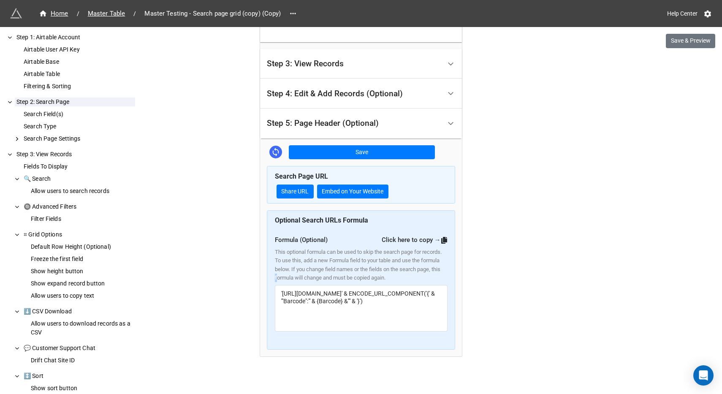
click at [319, 271] on div "This optional formula can be used to skip the search page for records. To use t…" at bounding box center [361, 265] width 173 height 35
click at [280, 251] on div "This optional formula can be used to skip the search page for records. To use t…" at bounding box center [361, 265] width 173 height 35
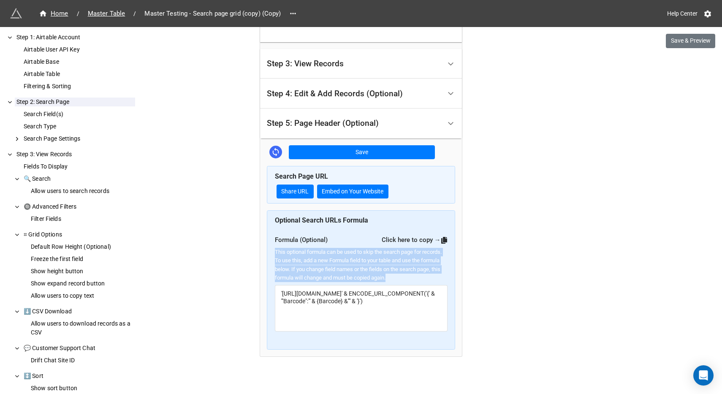
drag, startPoint x: 274, startPoint y: 250, endPoint x: 357, endPoint y: 279, distance: 87.8
click at [357, 279] on div "Formula (Optional) Click here to copy → This optional formula can be used to sk…" at bounding box center [361, 282] width 173 height 109
click at [362, 189] on button "Embed on Your Website" at bounding box center [352, 192] width 71 height 14
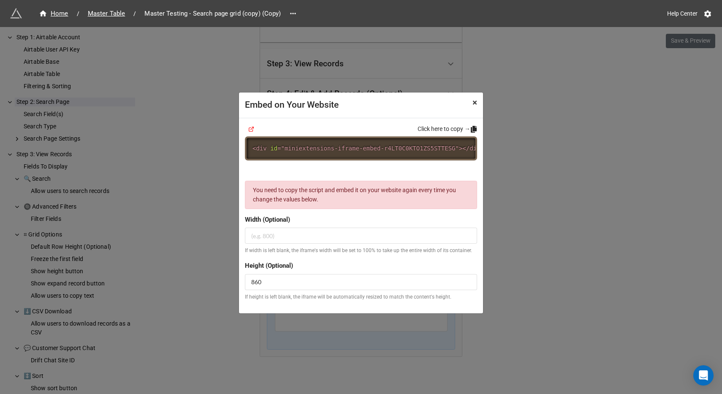
click at [476, 99] on span "×" at bounding box center [475, 103] width 5 height 10
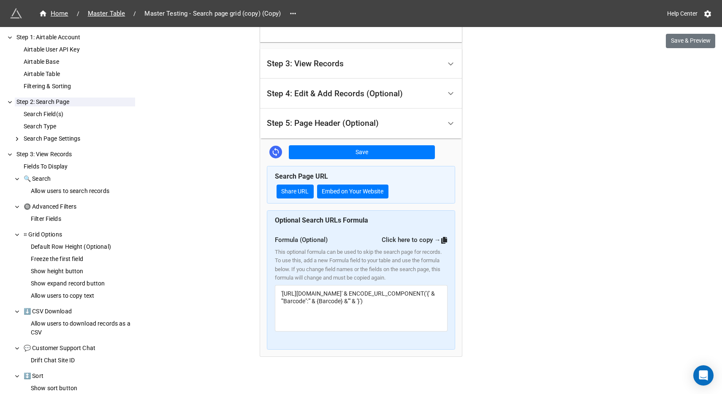
click at [109, 15] on span "Master Table" at bounding box center [107, 14] width 48 height 10
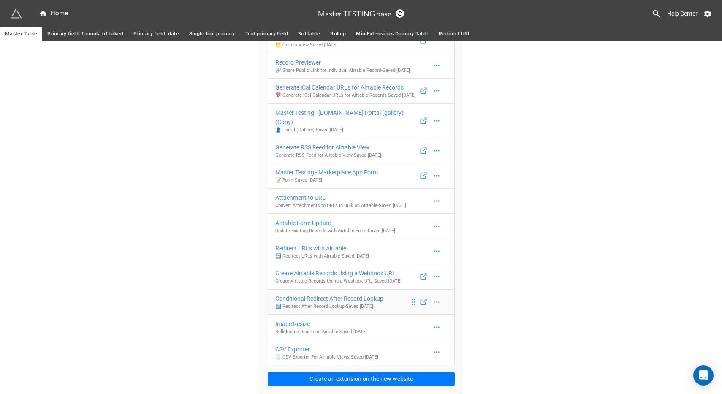
click at [332, 304] on p "↩️ Redirect After Record Lookup - Saved [DATE]" at bounding box center [329, 306] width 108 height 7
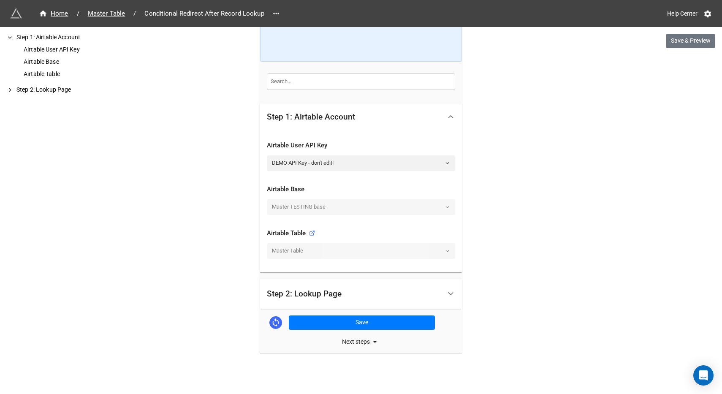
click at [432, 286] on div "Step 2: Lookup Page" at bounding box center [354, 294] width 174 height 20
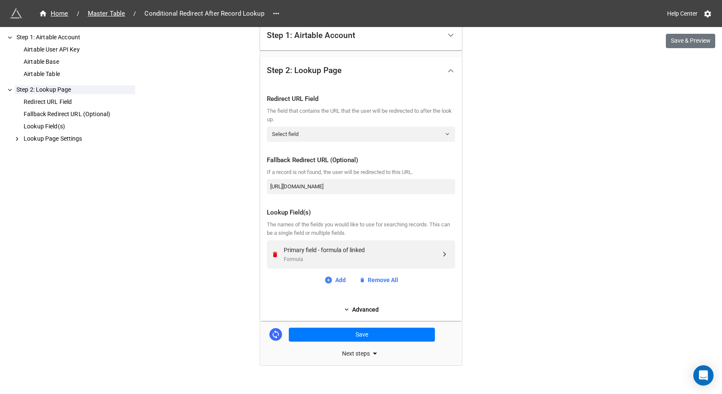
scroll to position [172, 0]
drag, startPoint x: 291, startPoint y: 305, endPoint x: 108, endPoint y: 15, distance: 343.4
click at [108, 15] on span "Master Table" at bounding box center [107, 14] width 48 height 10
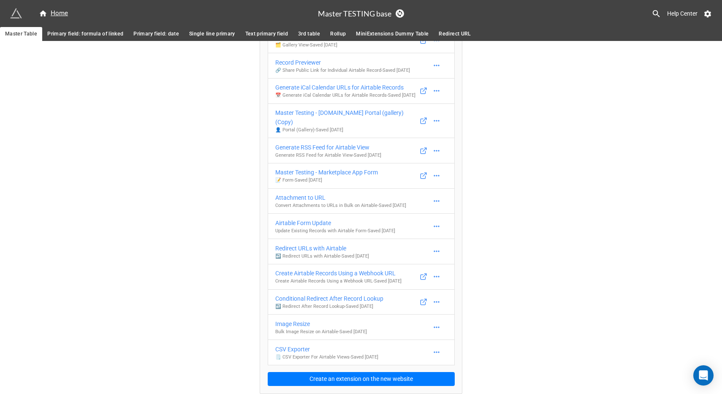
drag, startPoint x: 456, startPoint y: 205, endPoint x: 487, endPoint y: 209, distance: 31.6
click at [331, 379] on button "Create an extension on the new website" at bounding box center [361, 379] width 187 height 14
click at [63, 10] on div "Home" at bounding box center [53, 13] width 29 height 10
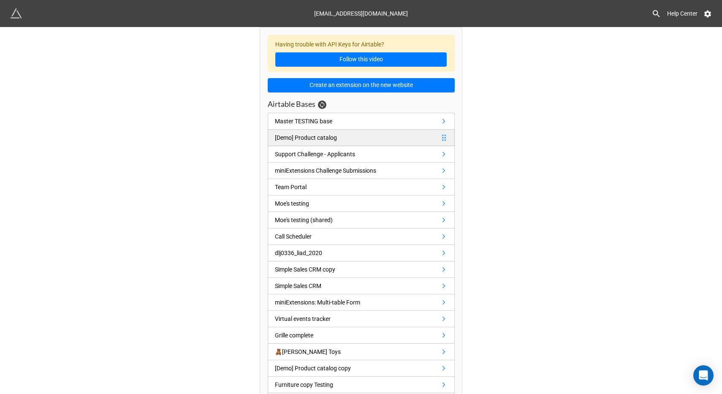
click at [345, 134] on link "[Demo] Product catalog" at bounding box center [361, 138] width 187 height 16
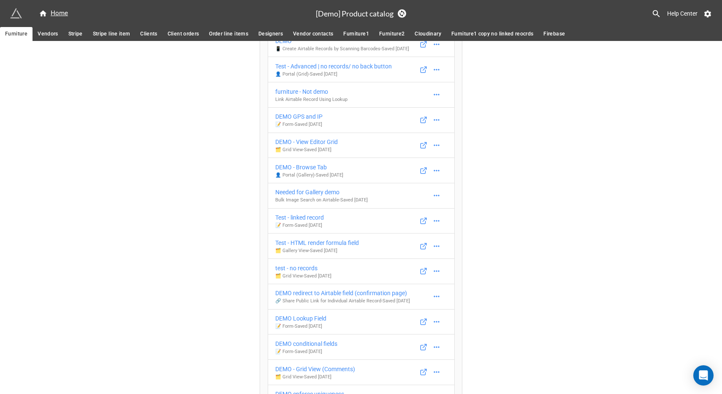
scroll to position [546, 0]
click at [486, 143] on div "Having trouble with API Keys for Airtable? Follow this video DEMO Hide linked r…" at bounding box center [361, 244] width 722 height 1499
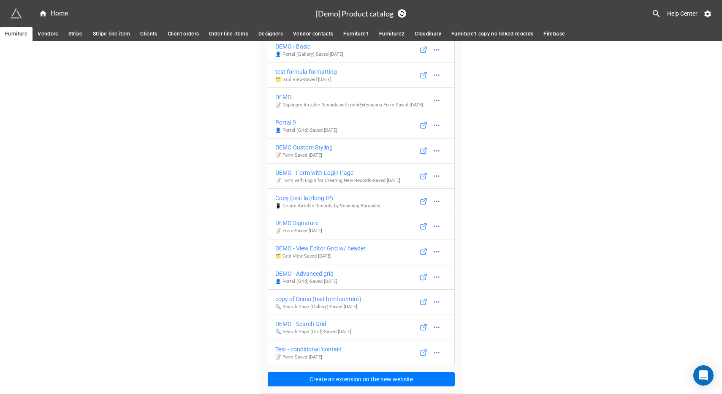
scroll to position [1167, 0]
click at [42, 35] on span "Vendors" at bounding box center [48, 34] width 20 height 9
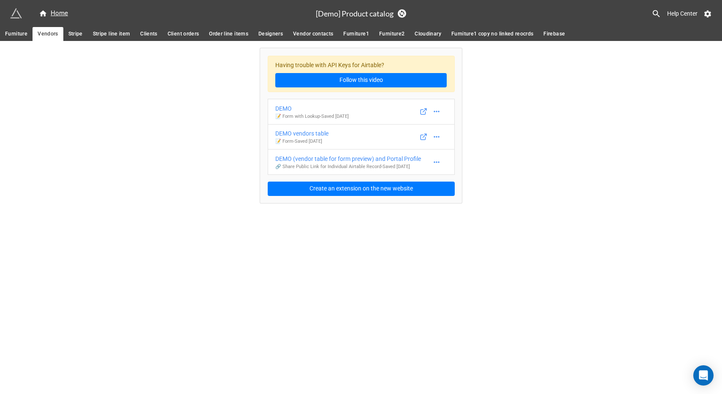
click at [75, 36] on span "Stripe" at bounding box center [75, 34] width 14 height 9
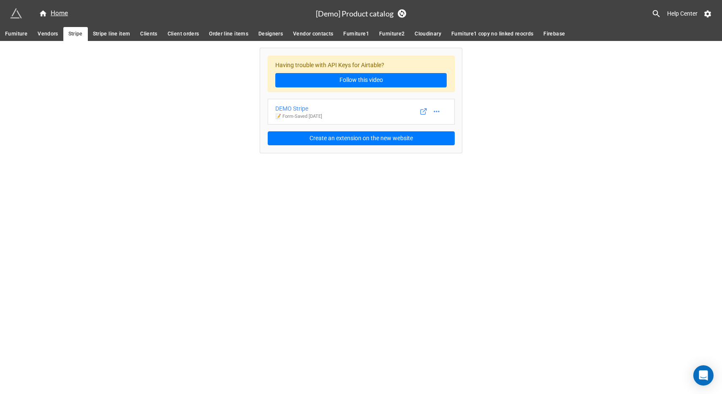
click at [113, 36] on span "Stripe line item" at bounding box center [112, 34] width 38 height 9
click at [152, 33] on span "Clients" at bounding box center [148, 34] width 17 height 9
click at [188, 38] on link "Client orders" at bounding box center [184, 34] width 42 height 14
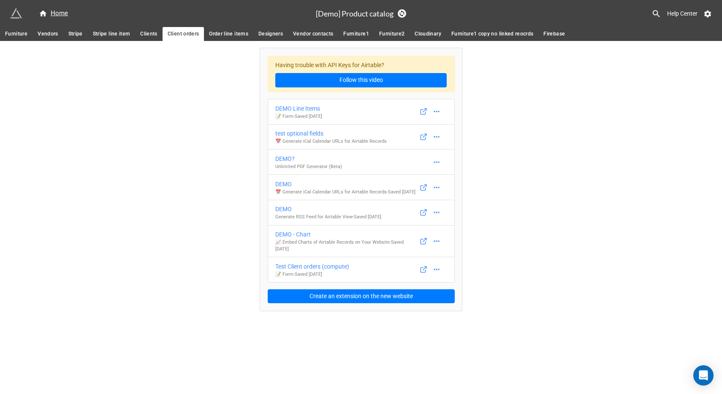
click at [244, 40] on link "Order line items" at bounding box center [228, 34] width 49 height 14
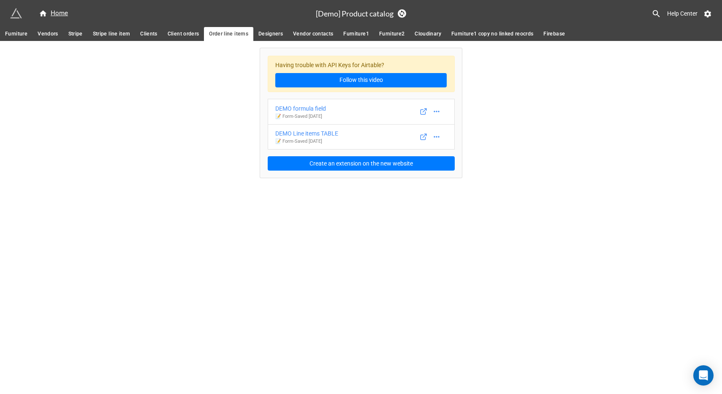
click at [278, 33] on span "Designers" at bounding box center [270, 34] width 24 height 9
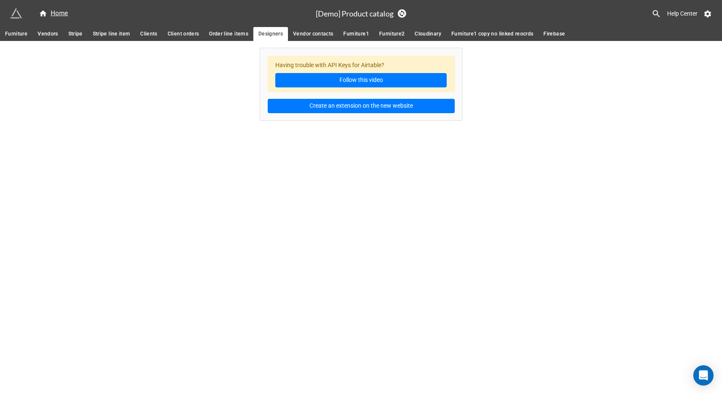
click at [314, 32] on span "Vendor contacts" at bounding box center [313, 34] width 40 height 9
click at [371, 33] on link "Furniture1" at bounding box center [356, 34] width 36 height 14
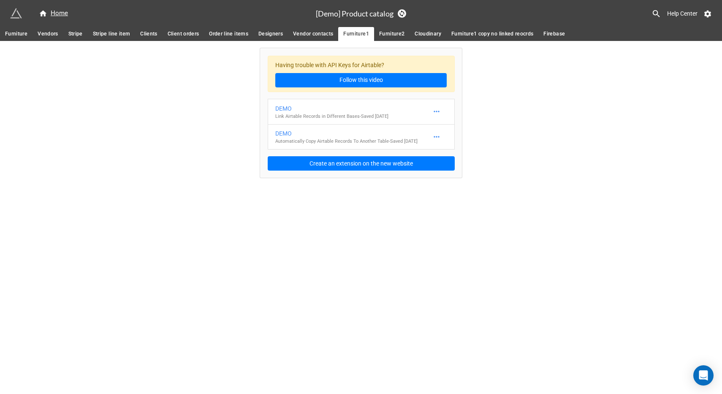
click at [396, 33] on span "Furniture2" at bounding box center [392, 34] width 26 height 9
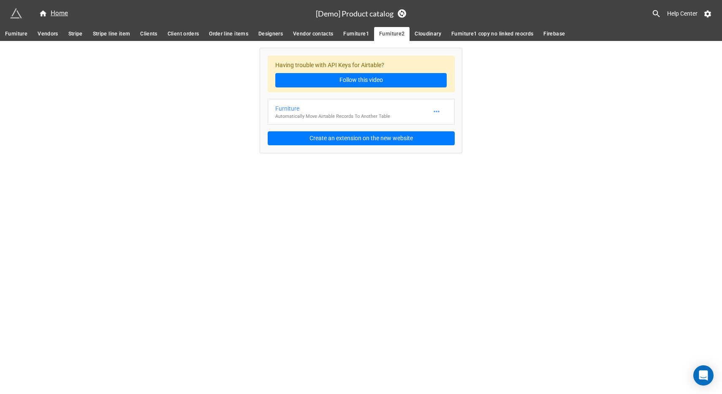
click at [421, 33] on span "Cloudinary" at bounding box center [428, 34] width 27 height 9
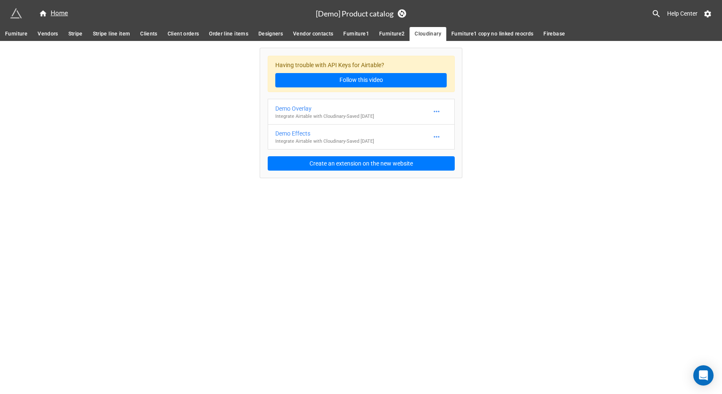
click at [454, 33] on span "Furniture1 copy no linked reocrds" at bounding box center [492, 34] width 82 height 9
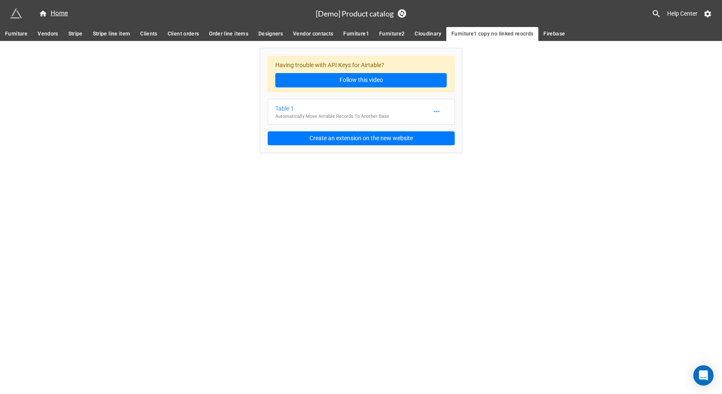
click at [544, 31] on span "Firebase" at bounding box center [555, 34] width 22 height 9
click at [13, 37] on span "Furniture" at bounding box center [16, 34] width 22 height 9
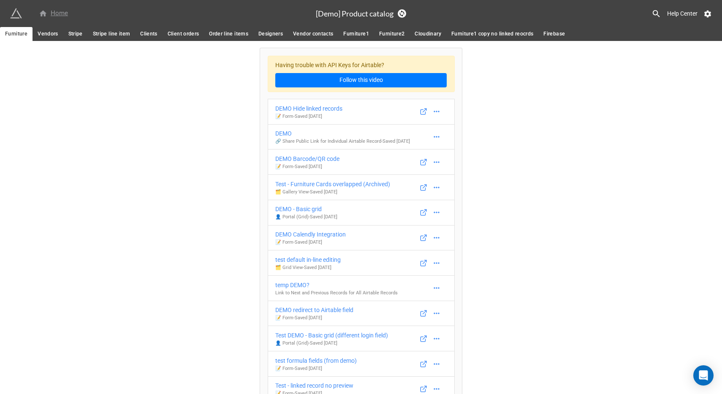
click at [52, 15] on div "Home" at bounding box center [53, 13] width 29 height 10
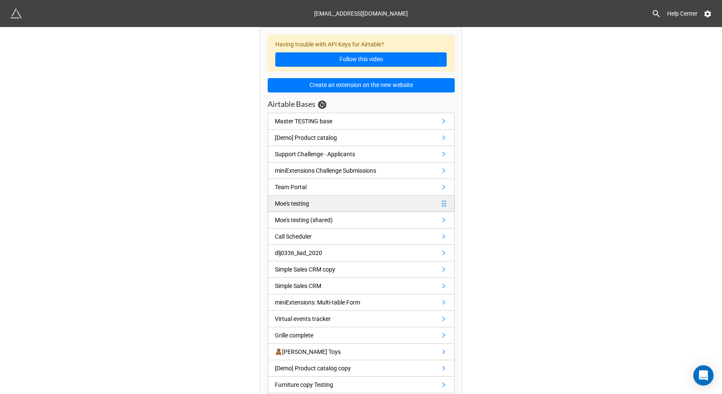
click at [361, 204] on link "Moe's testing" at bounding box center [361, 204] width 187 height 16
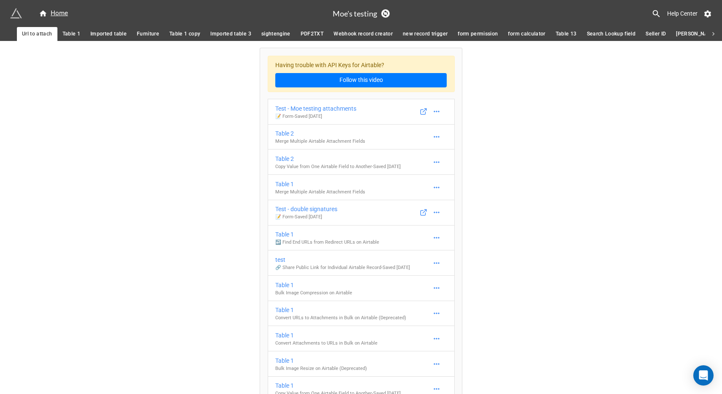
click at [67, 35] on span "Table 1" at bounding box center [72, 34] width 18 height 9
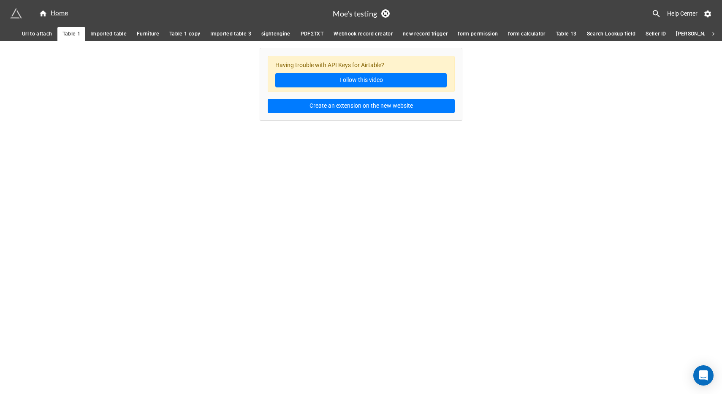
click at [106, 33] on span "Imported table" at bounding box center [108, 34] width 36 height 9
click at [143, 33] on span "Furniture" at bounding box center [148, 34] width 22 height 9
click at [35, 28] on link "Url to attach" at bounding box center [37, 34] width 41 height 14
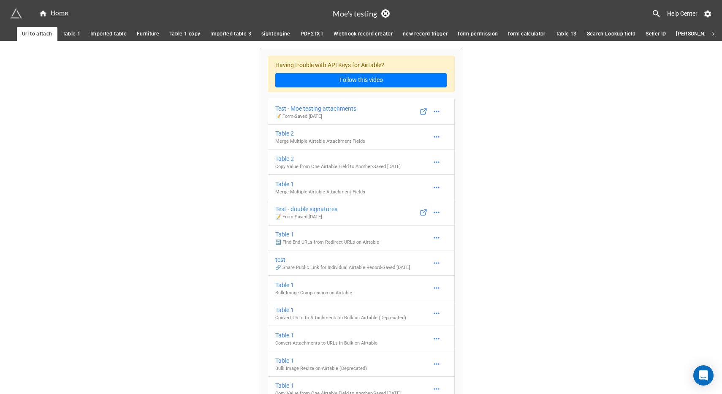
click at [301, 37] on span "PDF2TXT" at bounding box center [312, 34] width 23 height 9
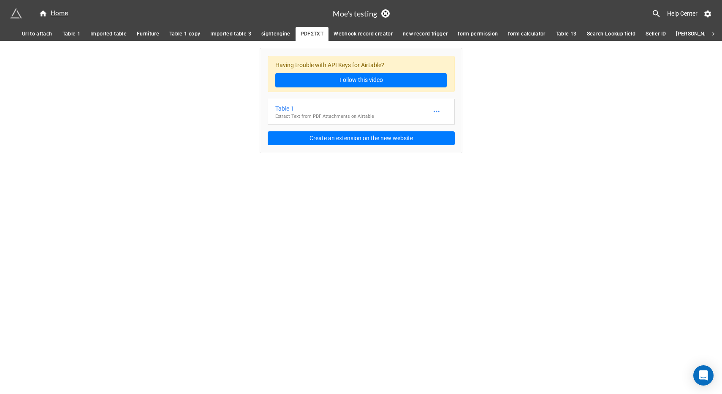
click at [275, 33] on span "sightengine" at bounding box center [275, 34] width 29 height 9
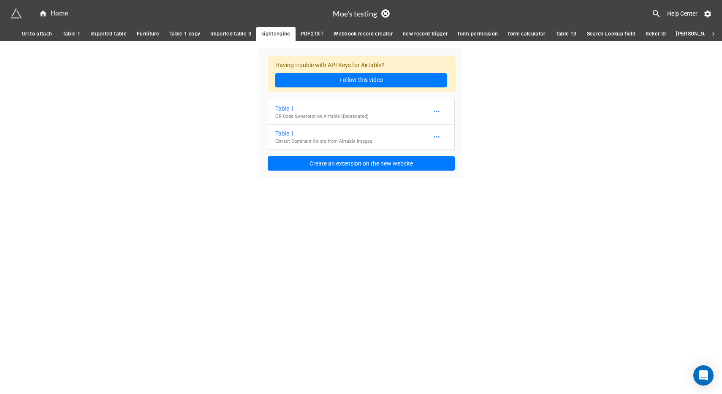
click at [233, 33] on span "Imported table 3" at bounding box center [230, 34] width 41 height 9
click at [181, 32] on span "Table 1 copy" at bounding box center [184, 34] width 31 height 9
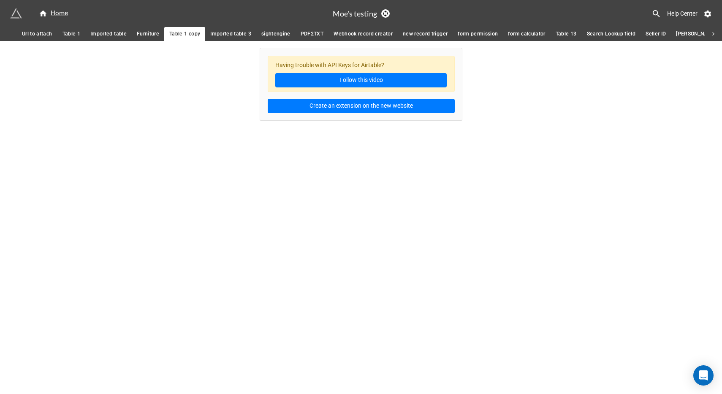
click at [144, 35] on span "Furniture" at bounding box center [148, 34] width 22 height 9
click at [116, 32] on span "Imported table" at bounding box center [108, 34] width 36 height 9
click at [77, 31] on span "Table 1" at bounding box center [72, 34] width 18 height 9
click at [361, 34] on span "Webhook record creator" at bounding box center [363, 34] width 59 height 9
click at [437, 33] on span "new record trigger" at bounding box center [425, 34] width 45 height 9
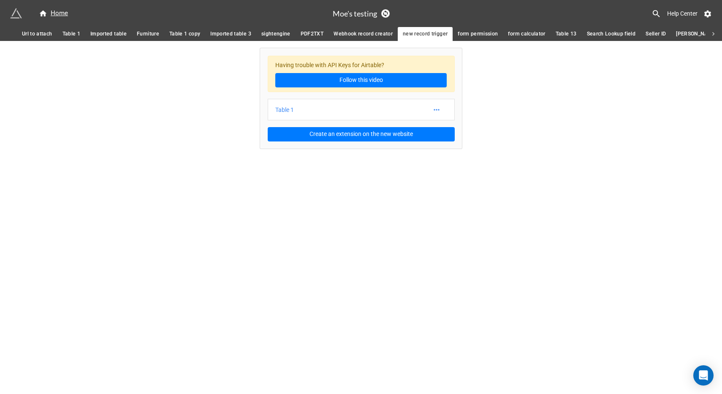
click at [484, 35] on span "form permission" at bounding box center [478, 34] width 40 height 9
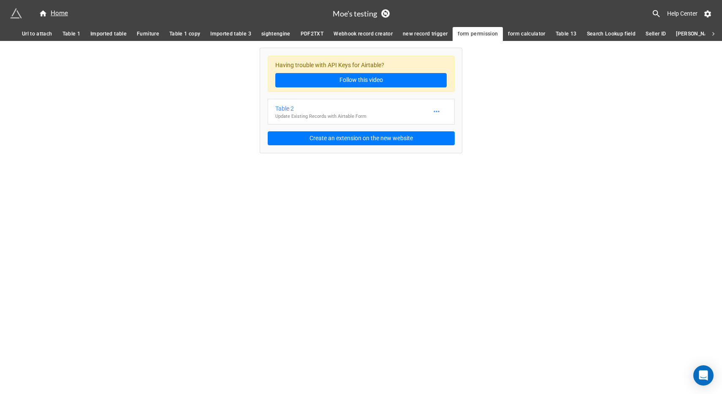
click at [519, 35] on span "form calculator" at bounding box center [526, 34] width 37 height 9
click at [556, 30] on span "Table 13" at bounding box center [566, 34] width 21 height 9
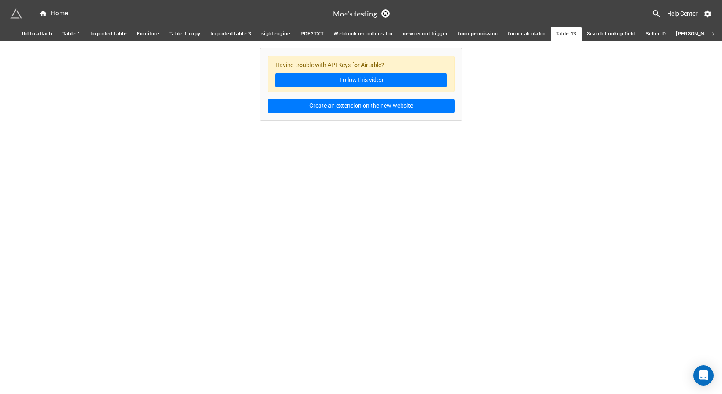
click at [609, 32] on span "Search Lookup field" at bounding box center [611, 34] width 49 height 9
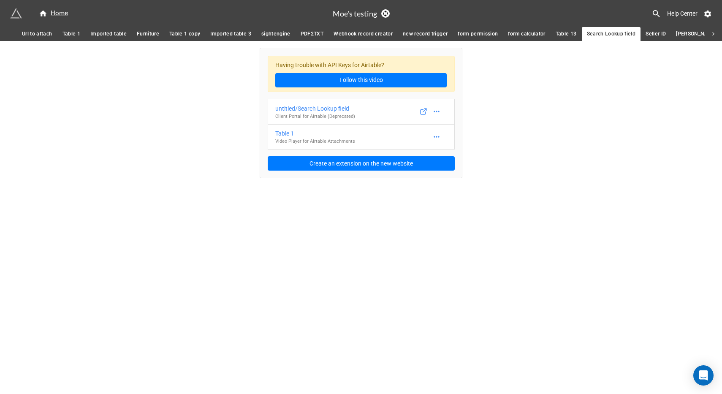
click at [646, 34] on span "Seller ID" at bounding box center [656, 34] width 20 height 9
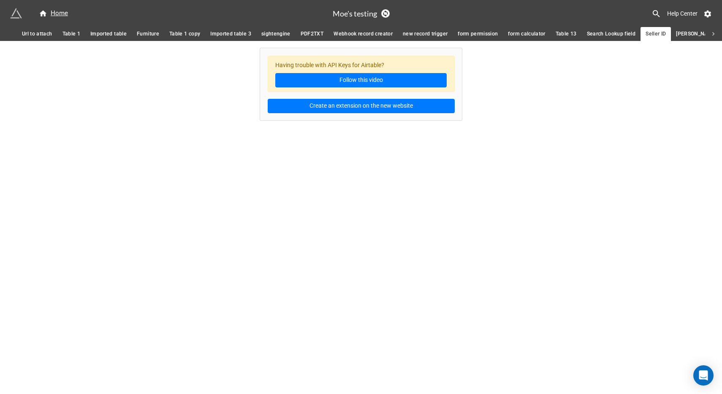
click at [700, 32] on span "[PERSON_NAME]" at bounding box center [696, 34] width 41 height 9
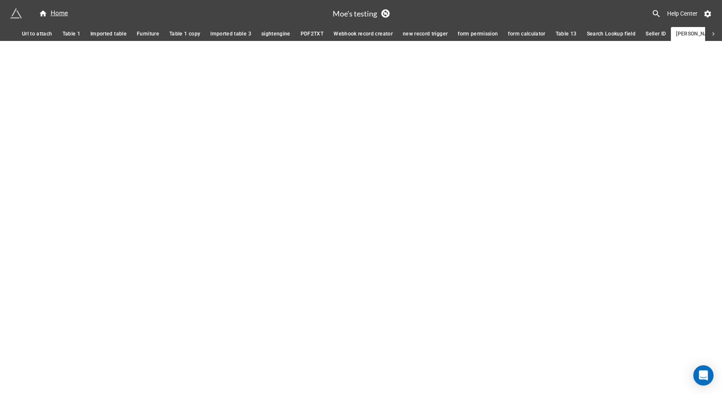
scroll to position [0, 5]
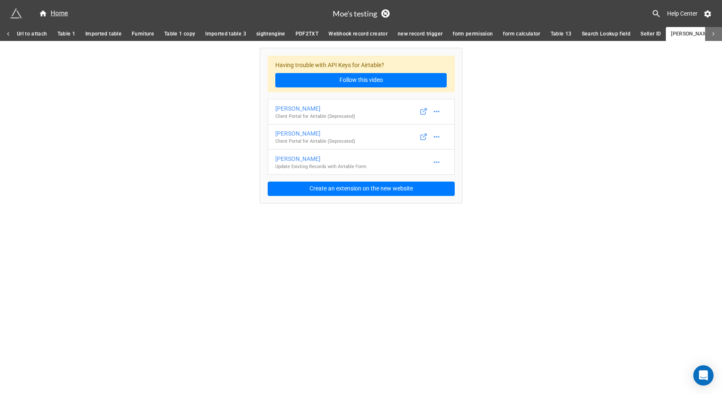
click at [715, 33] on icon at bounding box center [714, 34] width 8 height 8
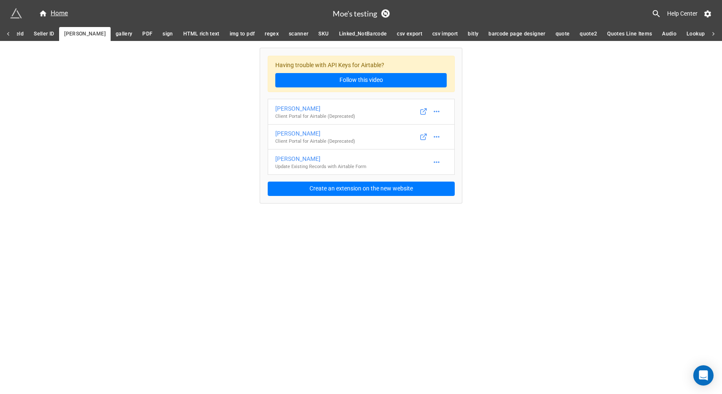
scroll to position [0, 693]
click at [81, 32] on span "sign" at bounding box center [86, 34] width 10 height 9
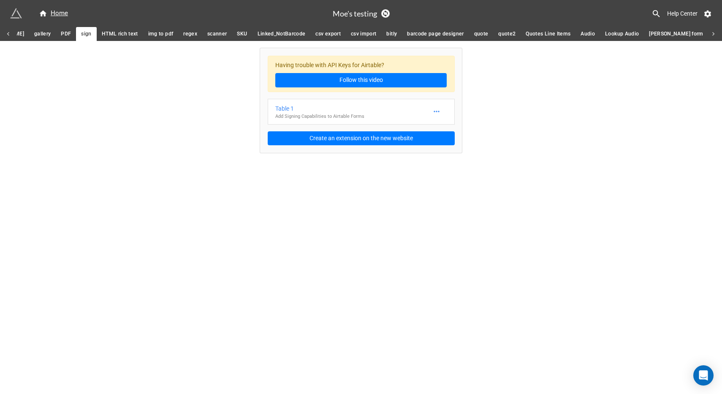
click at [61, 36] on span "PDF" at bounding box center [66, 34] width 10 height 9
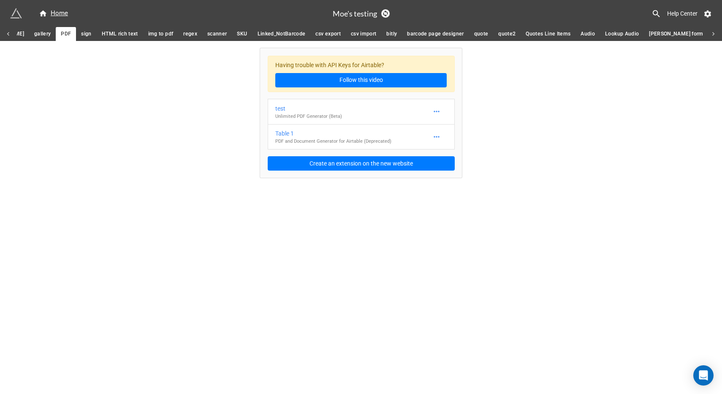
click at [148, 33] on span "img to pdf" at bounding box center [160, 34] width 25 height 9
click at [188, 32] on link "regex" at bounding box center [190, 34] width 24 height 14
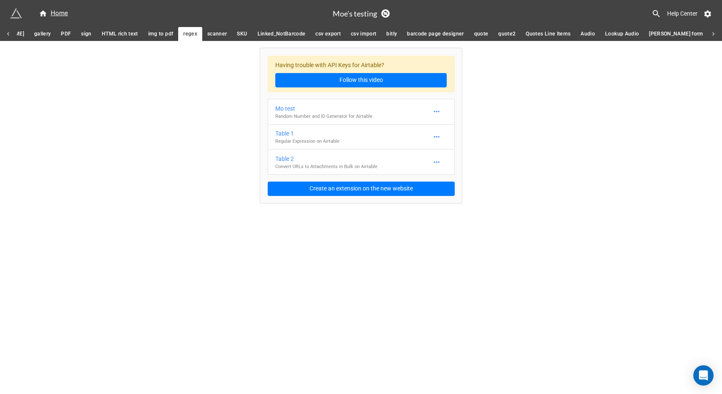
click at [219, 31] on link "scanner" at bounding box center [217, 34] width 30 height 14
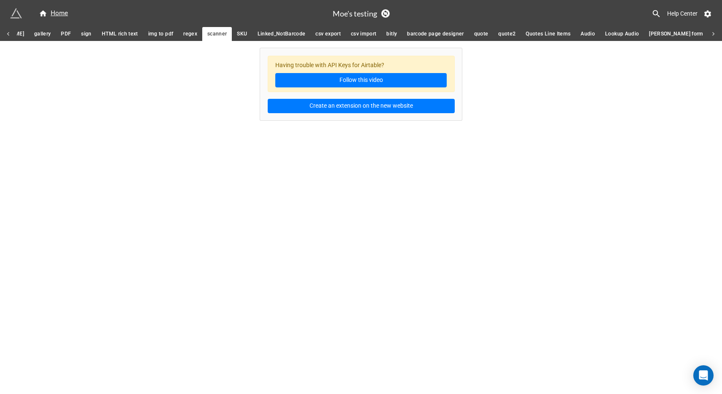
click at [237, 31] on link "SKU" at bounding box center [242, 34] width 20 height 14
click at [268, 32] on span "Linked_NotBarcode" at bounding box center [282, 34] width 48 height 9
click at [316, 31] on span "csv export" at bounding box center [327, 34] width 25 height 9
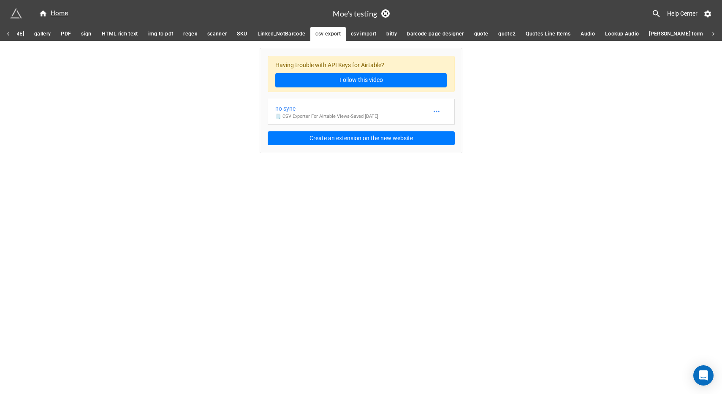
click at [353, 30] on span "csv import" at bounding box center [364, 34] width 26 height 9
click at [386, 31] on span "bitly" at bounding box center [391, 34] width 11 height 9
click at [409, 30] on span "barcode page designer" at bounding box center [435, 34] width 57 height 9
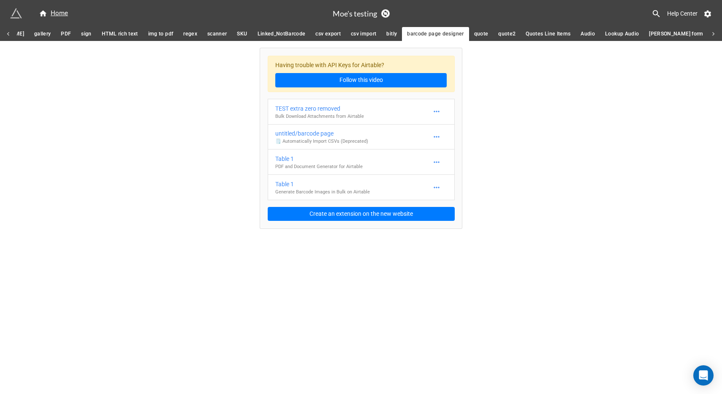
click at [476, 30] on link "quote" at bounding box center [481, 34] width 24 height 14
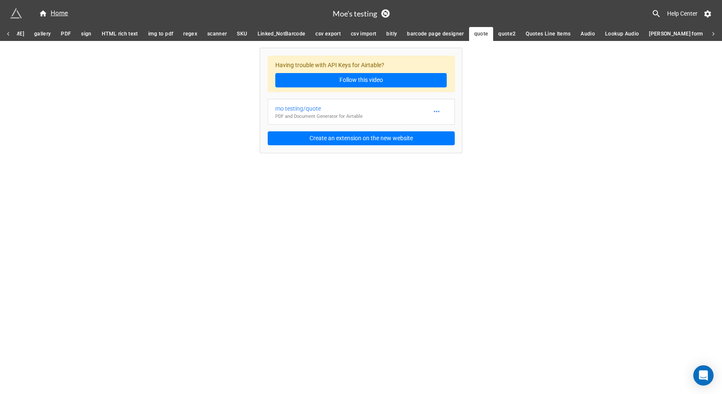
click at [498, 35] on span "quote2" at bounding box center [506, 34] width 17 height 9
click at [526, 34] on span "Quotes Line Items" at bounding box center [548, 34] width 45 height 9
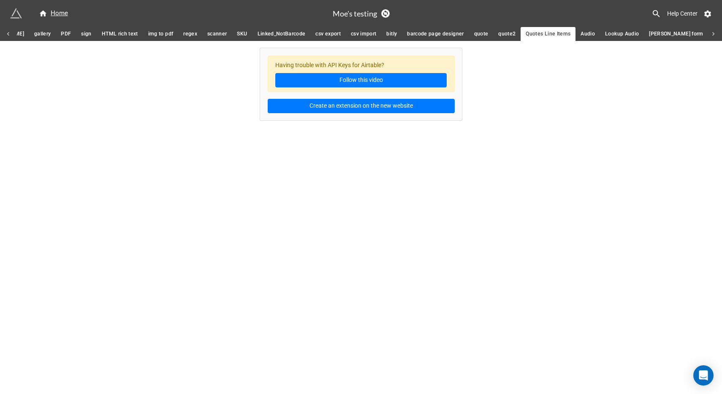
click at [498, 30] on span "quote2" at bounding box center [506, 34] width 17 height 9
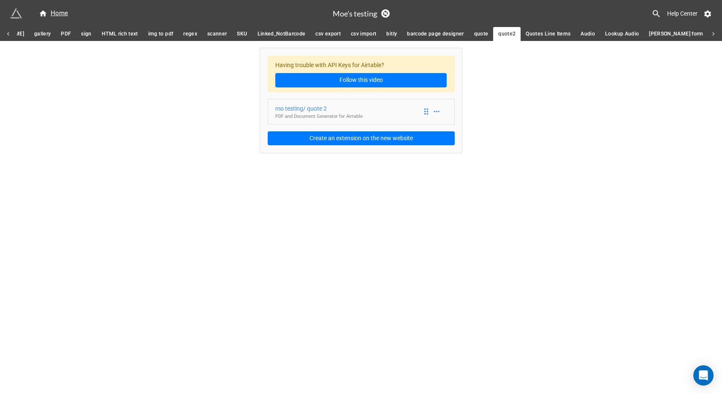
click at [376, 118] on link "mo testing/ quote 2 PDF and Document Generator for Airtable" at bounding box center [361, 112] width 187 height 26
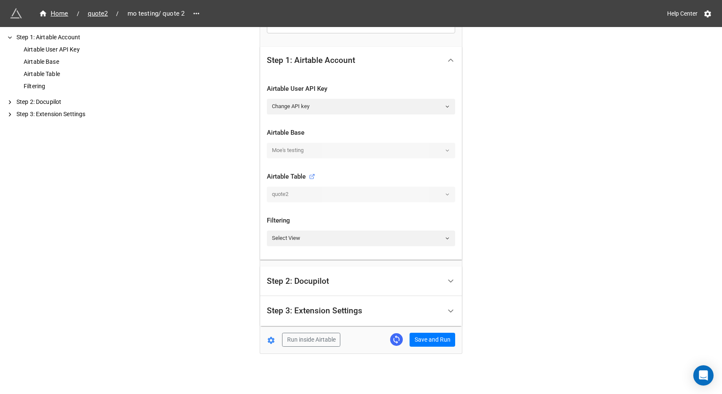
scroll to position [152, 0]
click at [367, 286] on div "Step 2: Docupilot" at bounding box center [354, 282] width 174 height 20
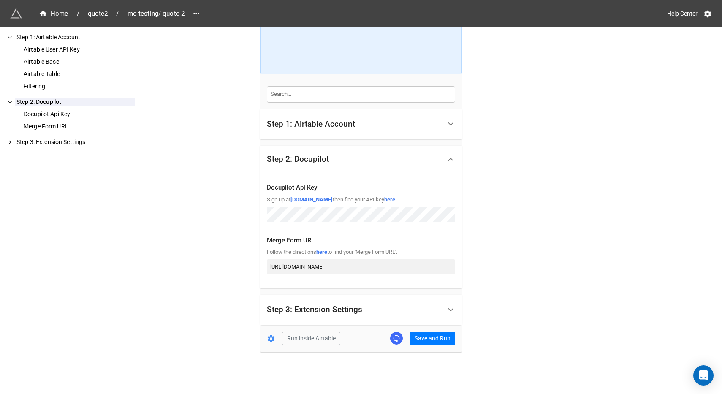
scroll to position [82, 0]
click at [367, 302] on div "Step 3: Extension Settings" at bounding box center [354, 311] width 174 height 20
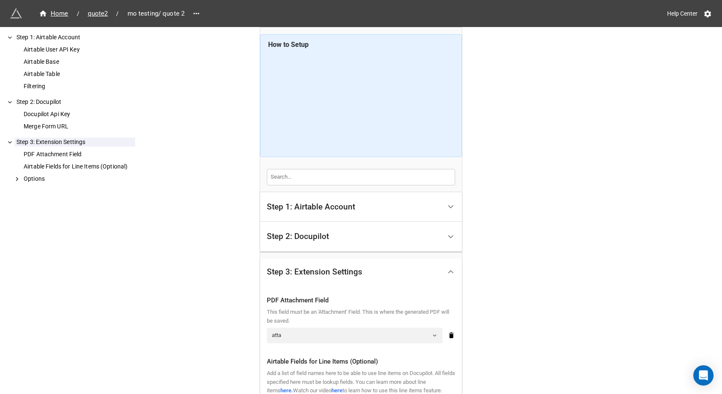
scroll to position [0, 0]
click at [374, 216] on div "Step 1: Airtable Account" at bounding box center [354, 207] width 174 height 20
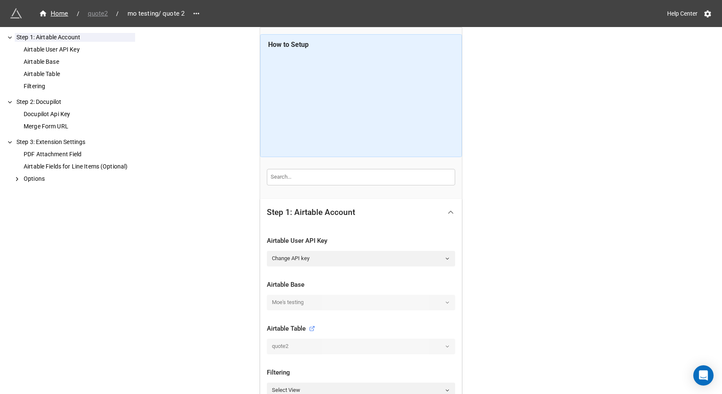
click at [98, 12] on span "quote2" at bounding box center [98, 14] width 30 height 10
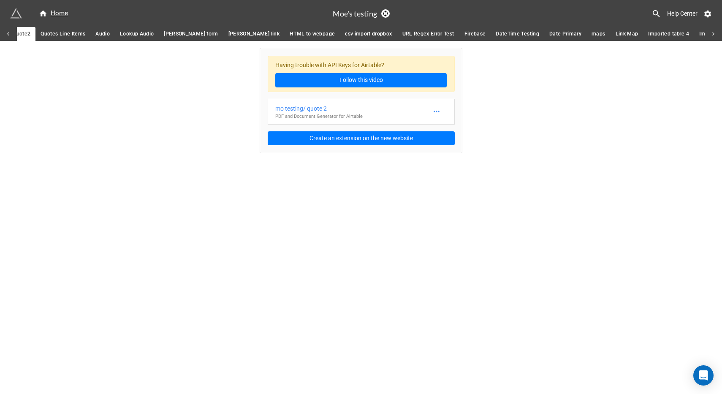
scroll to position [0, 1200]
click at [678, 35] on span "Imported table 5" at bounding box center [698, 34] width 41 height 9
click at [475, 35] on span "DateTime Testing" at bounding box center [496, 34] width 43 height 9
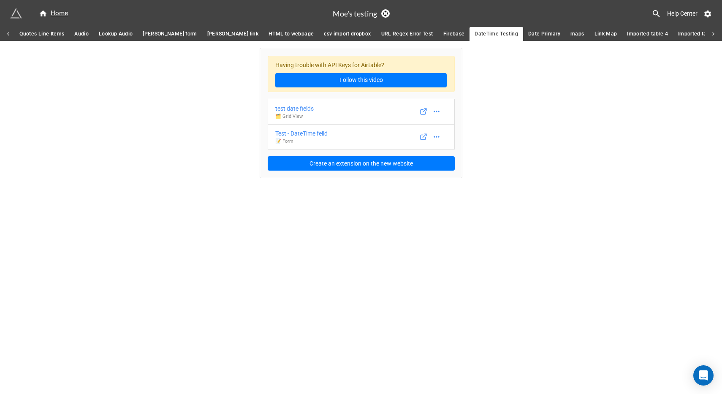
click at [438, 38] on link "Firebase" at bounding box center [454, 34] width 32 height 14
click at [528, 36] on span "Date Primary" at bounding box center [544, 34] width 32 height 9
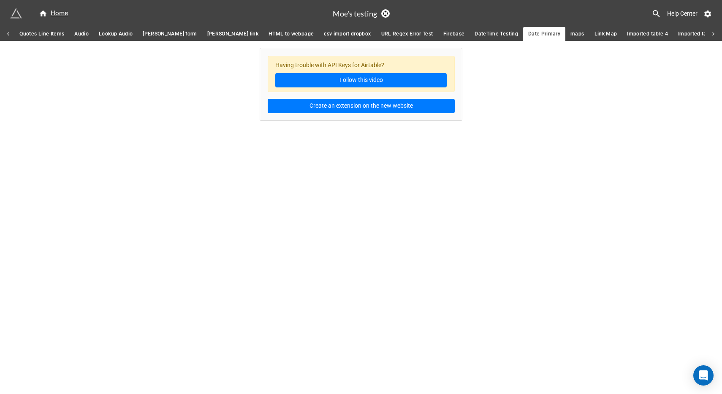
click at [475, 35] on span "DateTime Testing" at bounding box center [496, 34] width 43 height 9
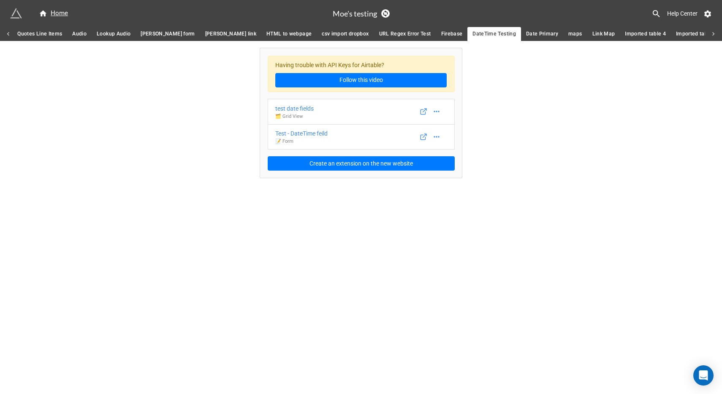
scroll to position [0, 1202]
click at [625, 34] on span "Imported table 4" at bounding box center [645, 34] width 41 height 9
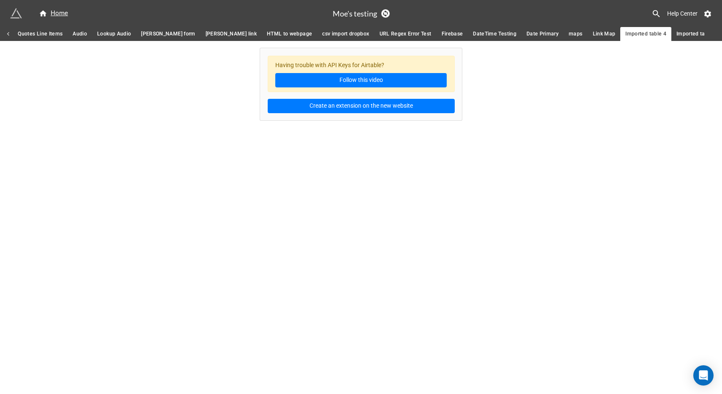
click at [671, 27] on link "Imported table 5" at bounding box center [696, 34] width 51 height 14
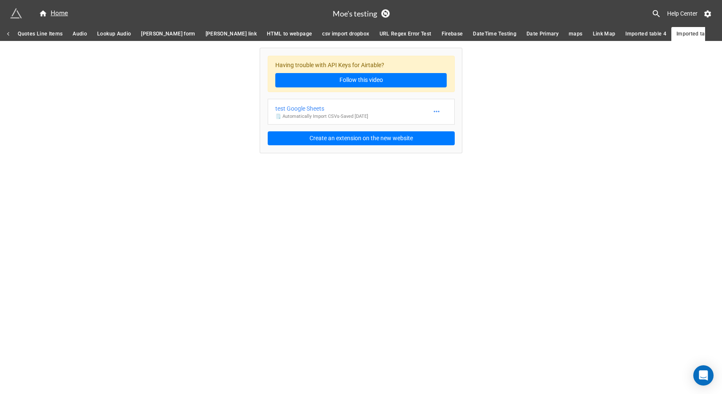
click at [671, 33] on link "Imported table 5" at bounding box center [696, 34] width 51 height 14
click at [653, 13] on icon at bounding box center [656, 13] width 7 height 7
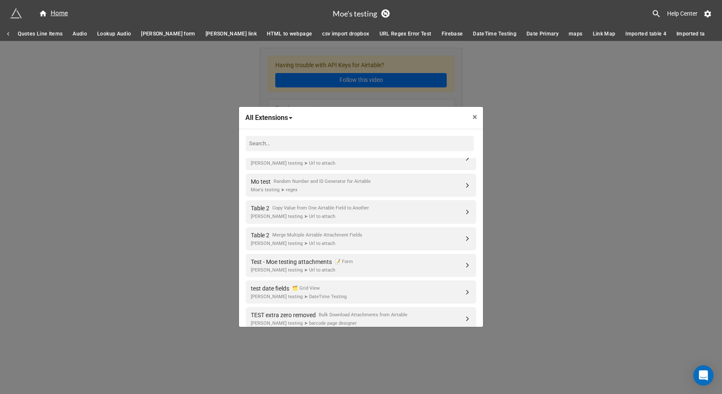
scroll to position [1481, 0]
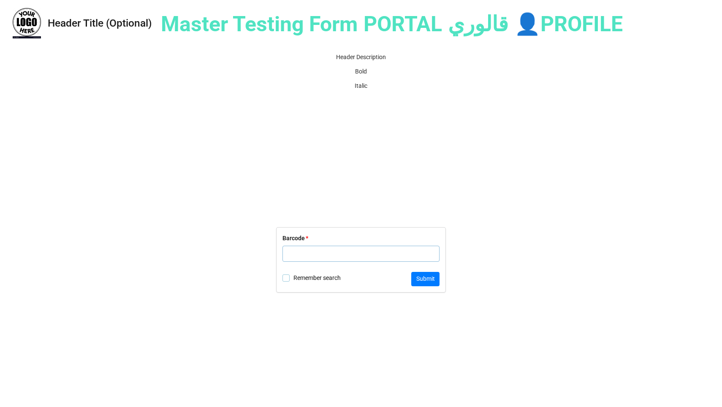
click at [286, 281] on div "Remember search" at bounding box center [312, 280] width 58 height 10
click at [323, 279] on label "Remember search" at bounding box center [312, 278] width 58 height 7
checkbox input "false"
click at [331, 258] on input "text" at bounding box center [361, 254] width 157 height 16
type input "1234"
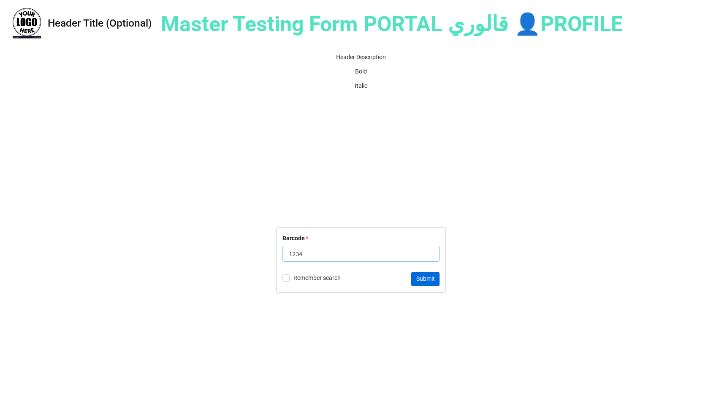
click at [422, 279] on button "Submit" at bounding box center [425, 279] width 28 height 14
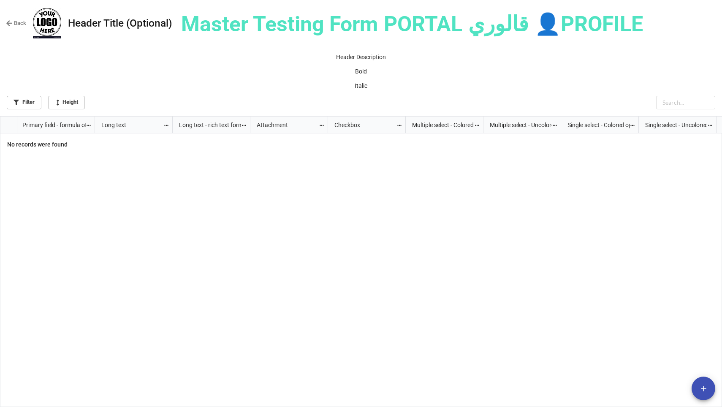
scroll to position [288, 717]
drag, startPoint x: 13, startPoint y: 143, endPoint x: 83, endPoint y: 143, distance: 70.5
click at [0, 117] on div "Primary field - formula of linked Long text Long text - rich text formatting At…" at bounding box center [0, 117] width 0 height 0
click at [91, 147] on div "grid" at bounding box center [47, 271] width 95 height 276
drag, startPoint x: 6, startPoint y: 144, endPoint x: 117, endPoint y: 146, distance: 110.7
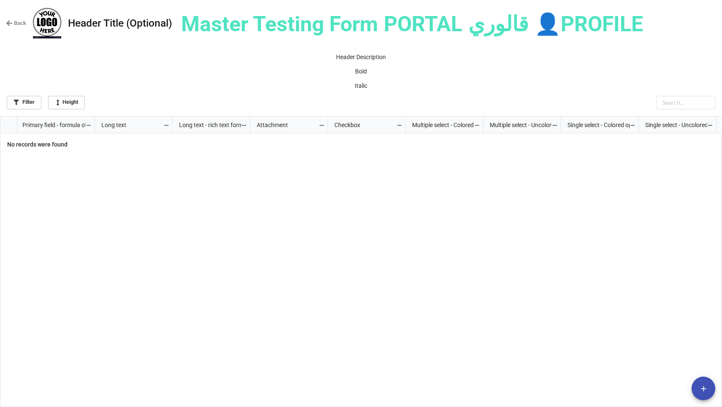
click at [0, 117] on div "Primary field - formula of linked Long text Long text - rich text formatting At…" at bounding box center [0, 117] width 0 height 0
drag, startPoint x: 350, startPoint y: 57, endPoint x: 372, endPoint y: 80, distance: 31.7
click at [373, 79] on div "Header Description Bold Italic" at bounding box center [361, 71] width 709 height 37
drag, startPoint x: 336, startPoint y: 56, endPoint x: 377, endPoint y: 85, distance: 50.5
click at [377, 85] on div "Header Description Bold Italic" at bounding box center [361, 71] width 709 height 37
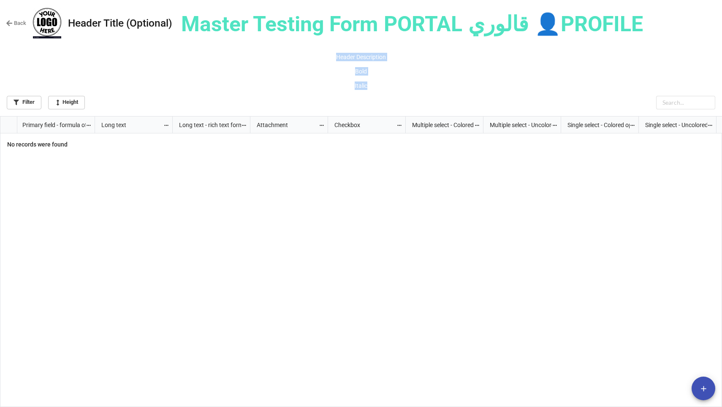
click at [377, 85] on p "Italic" at bounding box center [361, 86] width 709 height 8
